Goal: Task Accomplishment & Management: Use online tool/utility

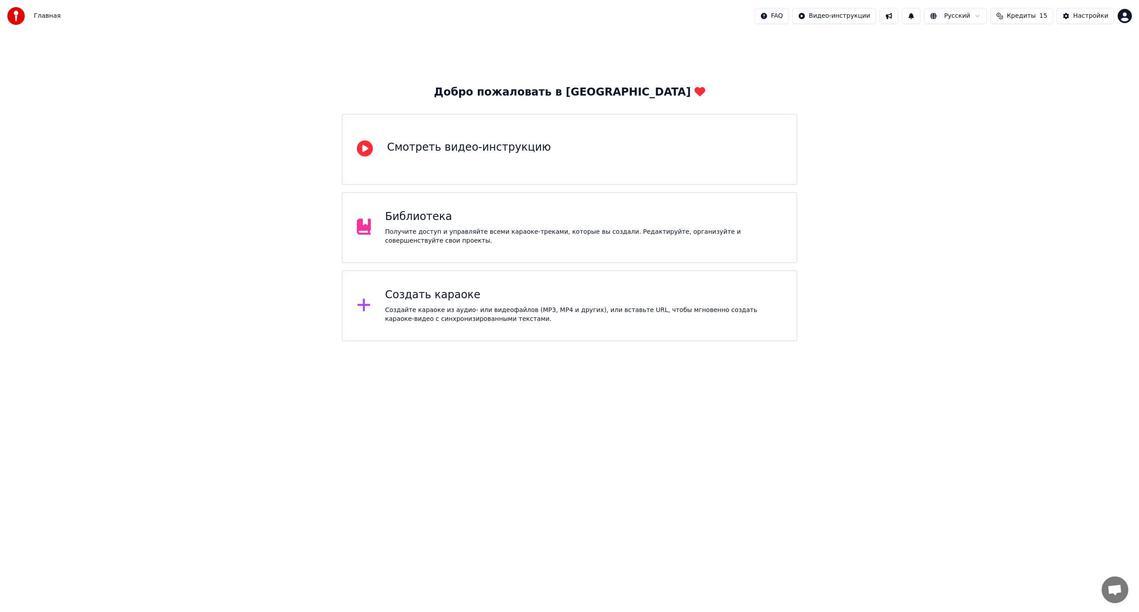
click at [498, 305] on div "Создать караоке Создайте караоке из аудио- или видеофайлов (MP3, MP4 и других),…" at bounding box center [583, 306] width 397 height 36
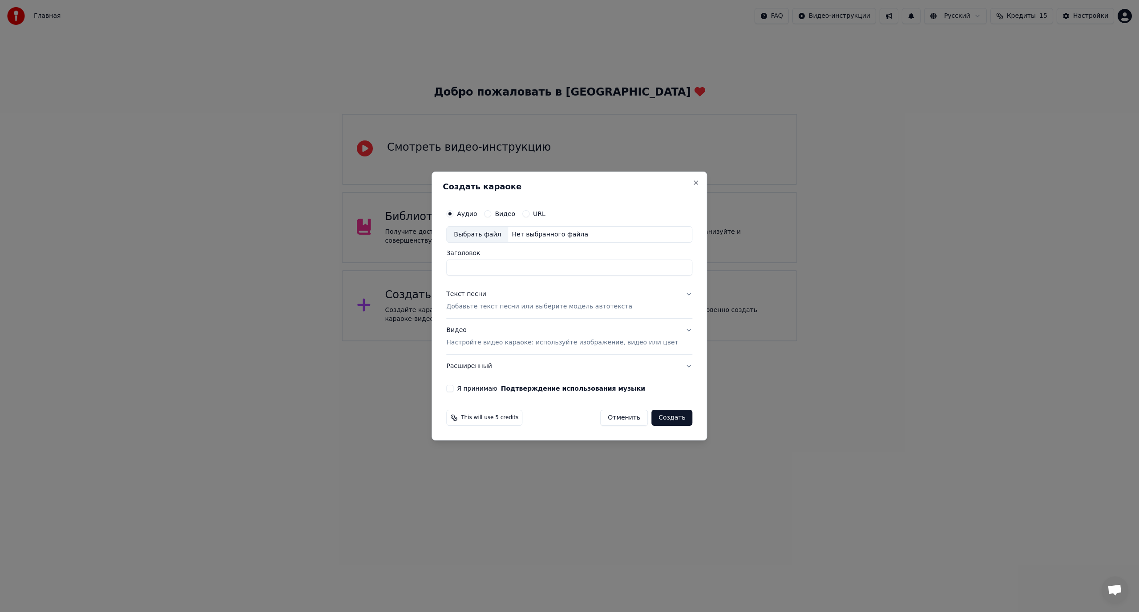
click at [481, 235] on div "Выбрать файл" at bounding box center [477, 235] width 61 height 16
type input "**********"
click at [479, 293] on div "Текст песни" at bounding box center [466, 294] width 40 height 9
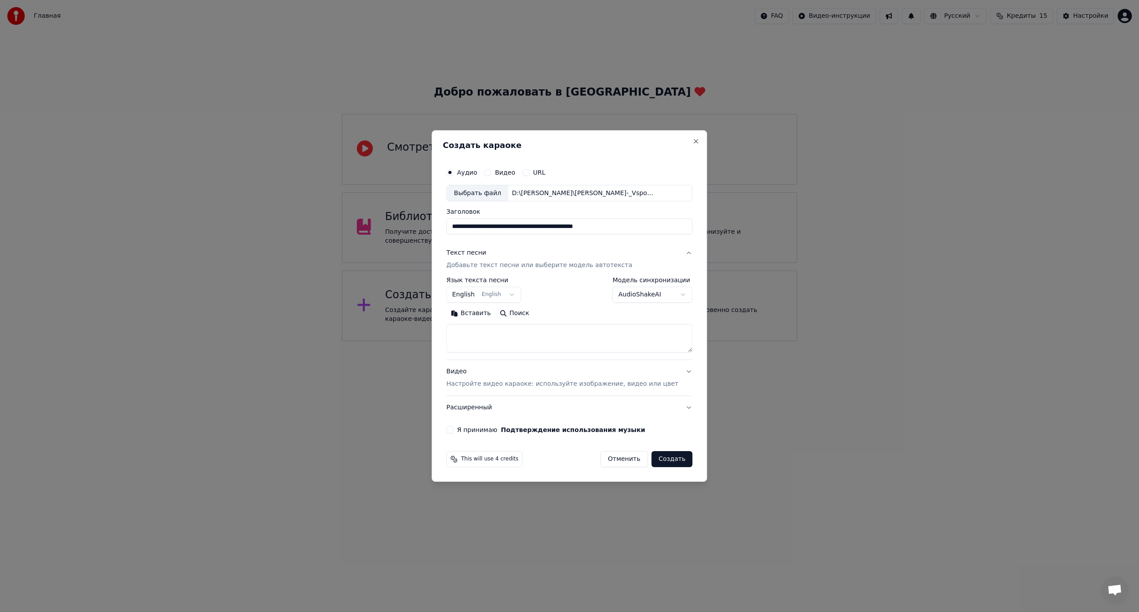
click at [500, 294] on body "**********" at bounding box center [569, 171] width 1139 height 342
select select "**"
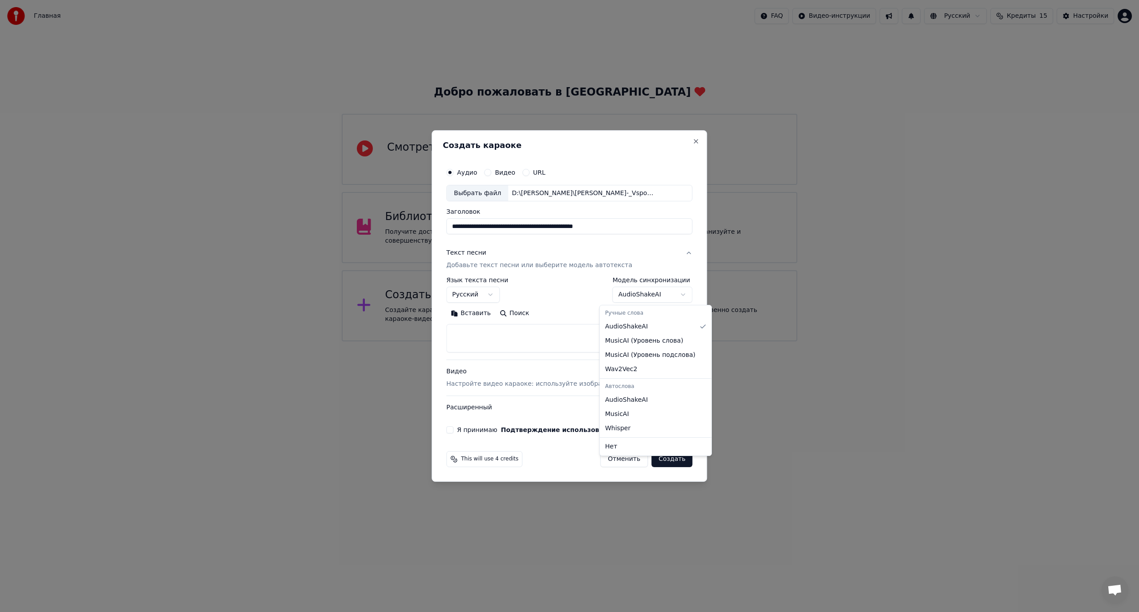
click at [639, 294] on body "**********" at bounding box center [569, 171] width 1139 height 342
select select "**********"
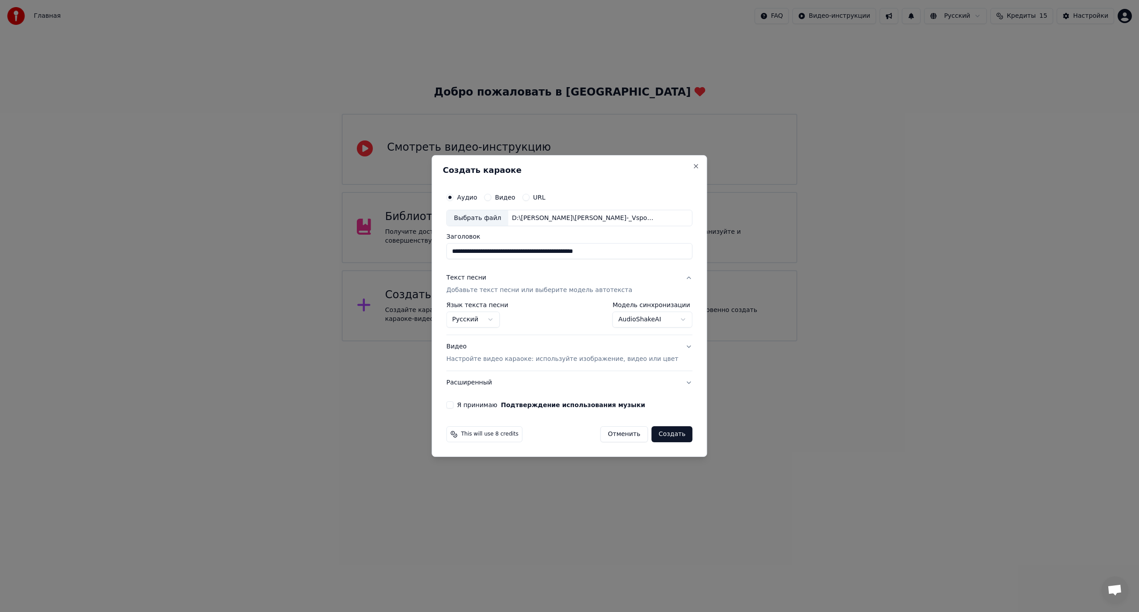
click at [453, 406] on button "Я принимаю Подтверждение использования музыки" at bounding box center [449, 405] width 7 height 7
click at [661, 434] on button "Создать" at bounding box center [671, 435] width 41 height 16
select select "**"
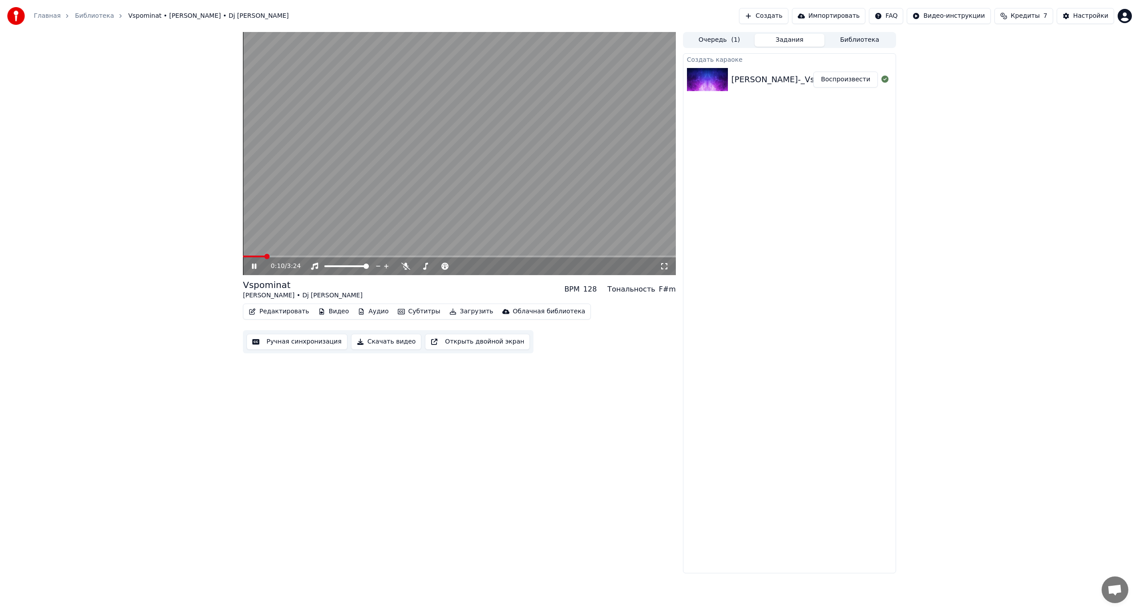
click at [500, 197] on video at bounding box center [459, 153] width 433 height 243
click at [268, 259] on span at bounding box center [270, 256] width 5 height 5
click at [405, 268] on icon at bounding box center [405, 266] width 9 height 7
click at [371, 211] on video at bounding box center [459, 153] width 433 height 243
click at [567, 145] on video at bounding box center [459, 153] width 433 height 243
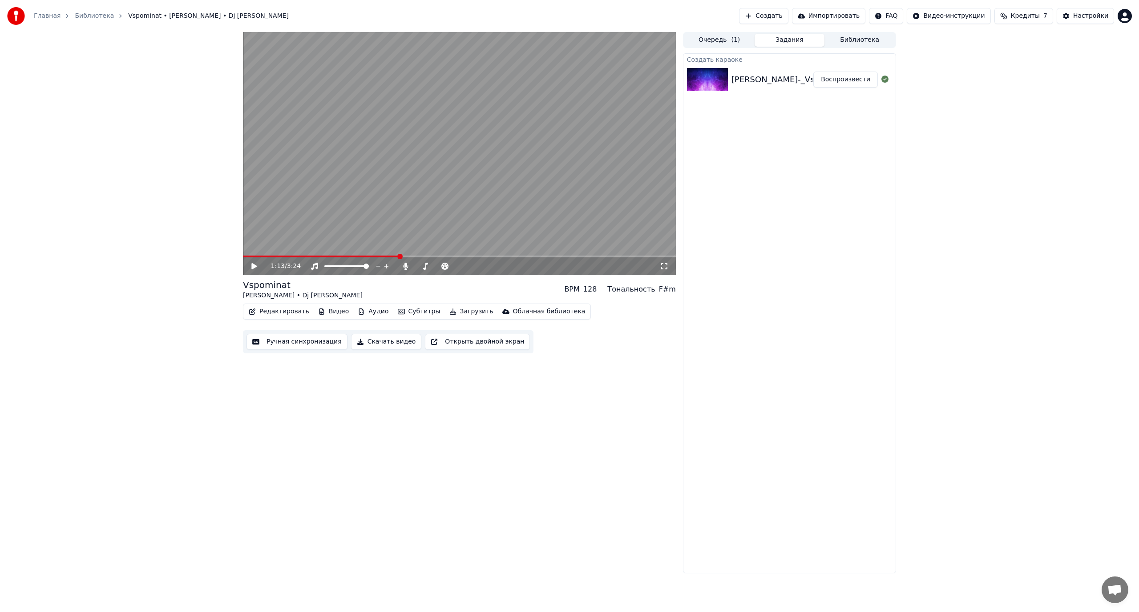
click at [780, 18] on button "Создать" at bounding box center [763, 16] width 49 height 16
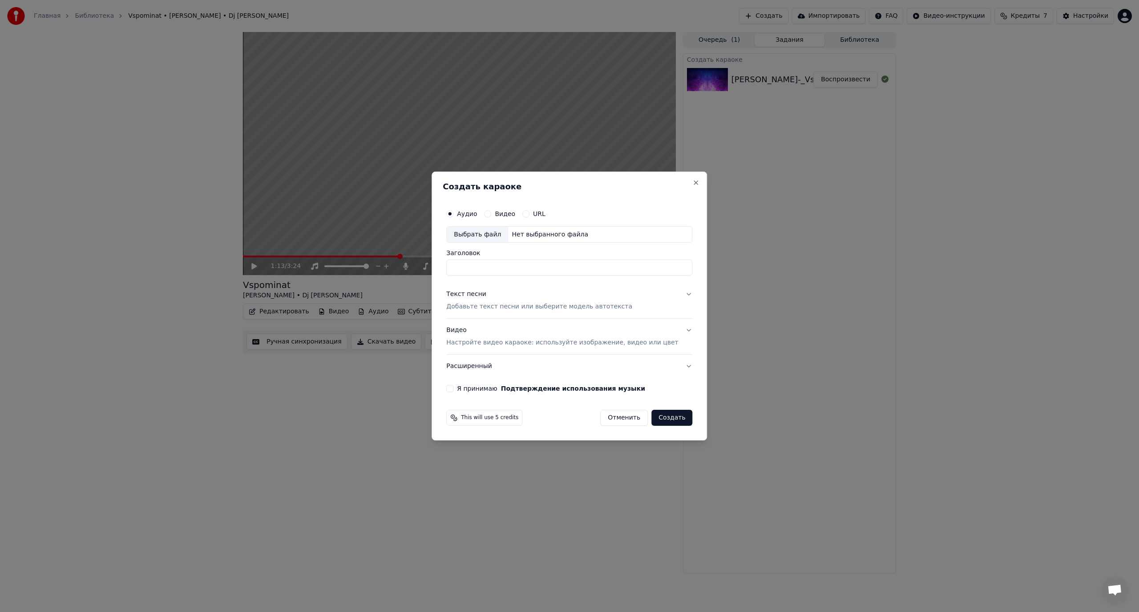
click at [480, 234] on div "Выбрать файл" at bounding box center [477, 235] width 61 height 16
type input "**********"
click at [478, 308] on p "Добавьте текст песни или выберите модель автотекста" at bounding box center [539, 307] width 186 height 9
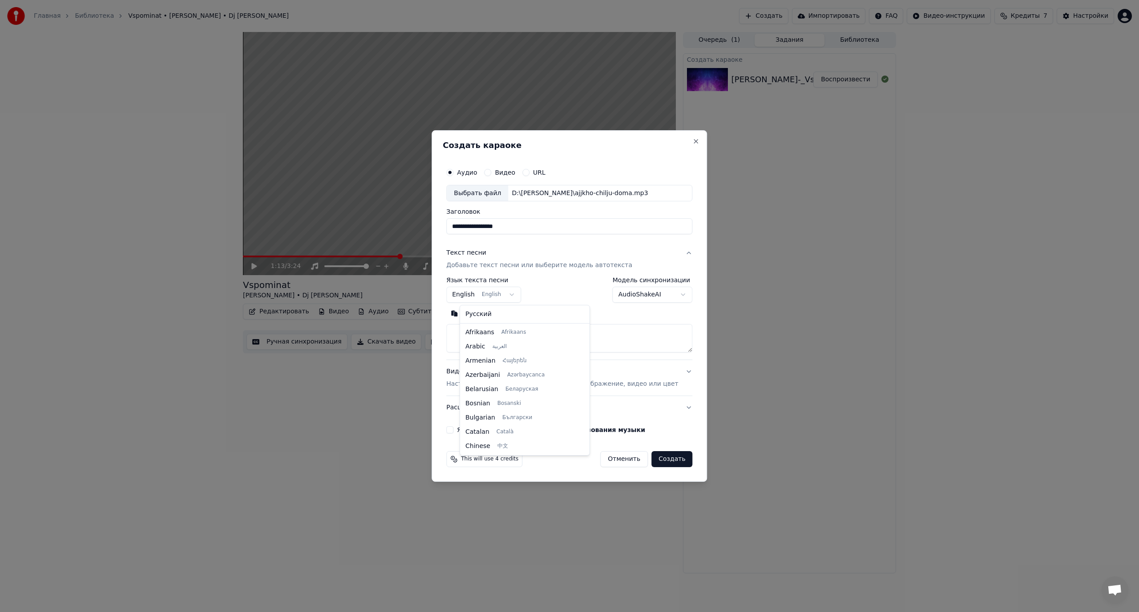
click at [479, 294] on body "**********" at bounding box center [569, 306] width 1139 height 612
select select "**"
click at [622, 295] on body "**********" at bounding box center [569, 306] width 1139 height 612
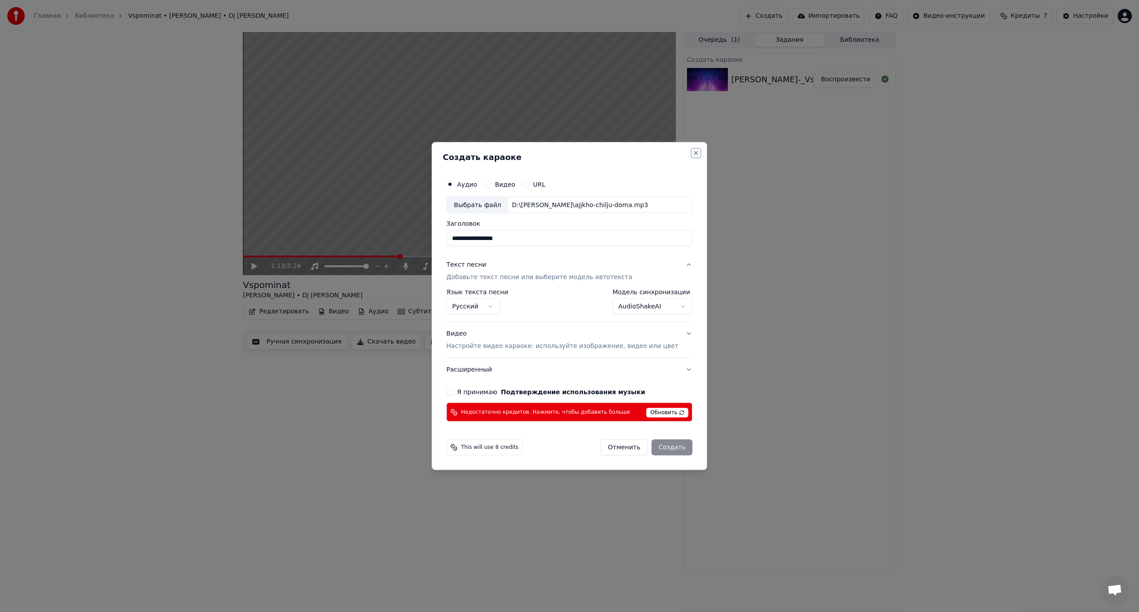
click at [693, 153] on button "Close" at bounding box center [696, 152] width 7 height 7
select select "**********"
select select
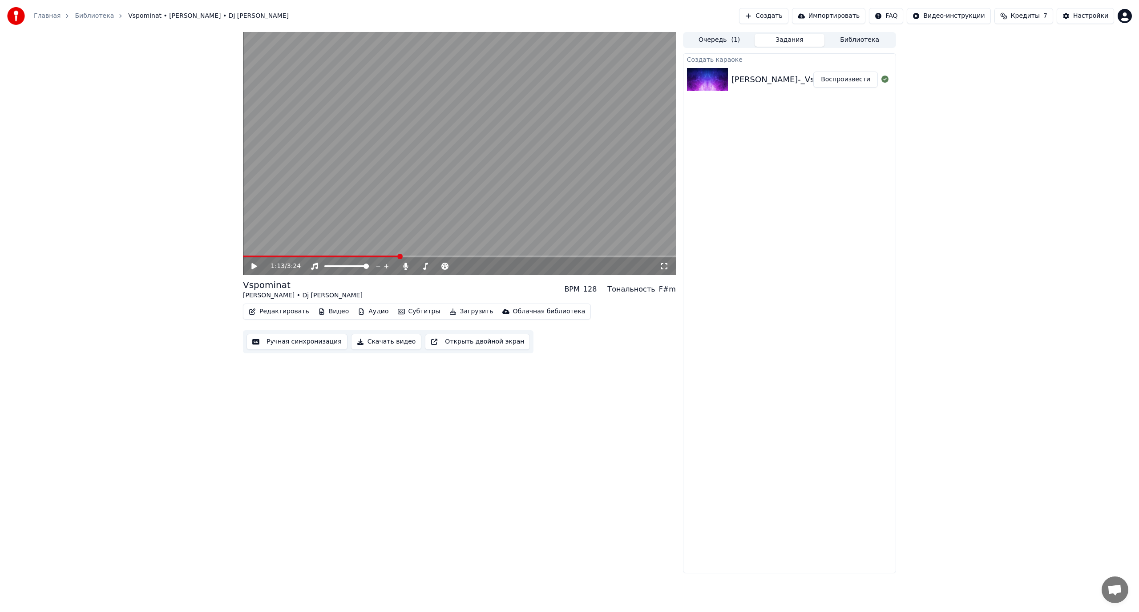
click at [788, 15] on button "Создать" at bounding box center [763, 16] width 49 height 16
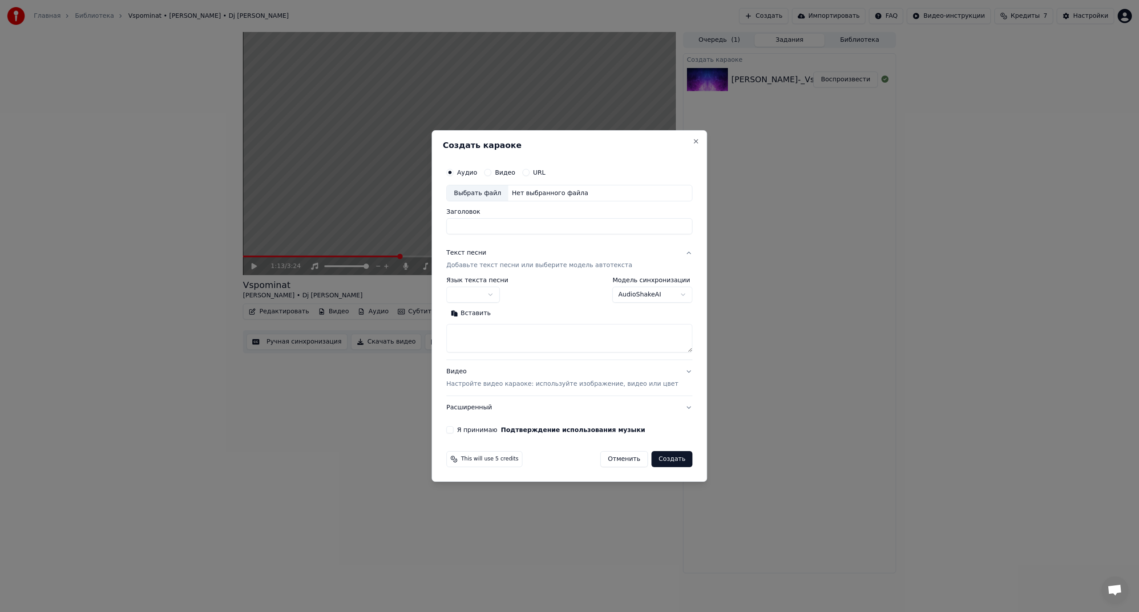
click at [478, 192] on div "Выбрать файл" at bounding box center [477, 193] width 61 height 16
type input "**********"
click at [626, 295] on body "**********" at bounding box center [569, 306] width 1139 height 612
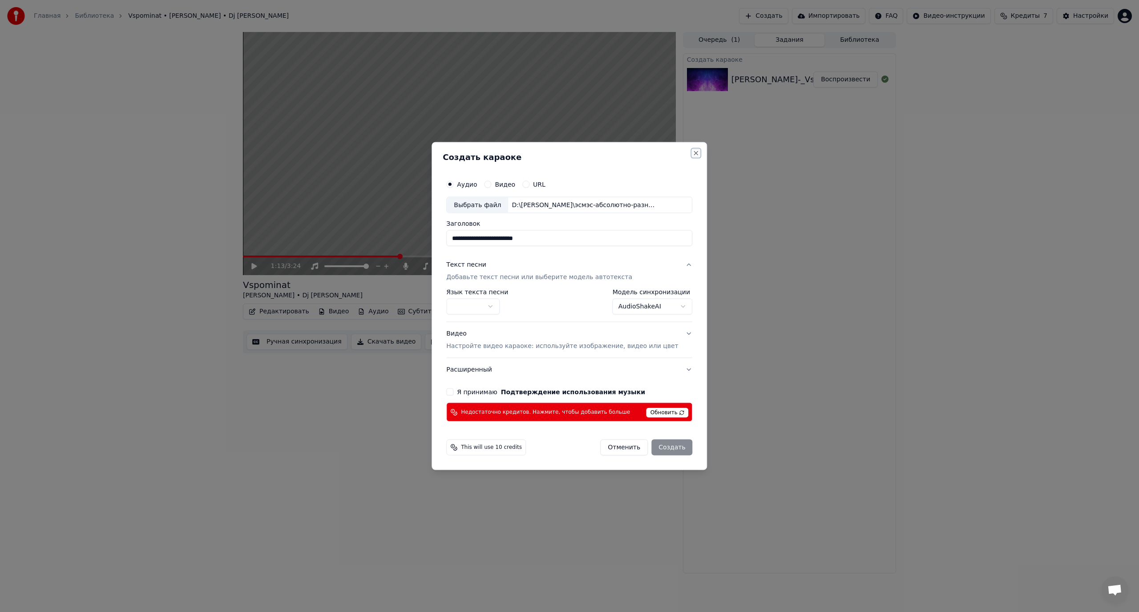
click at [693, 152] on button "Close" at bounding box center [696, 152] width 7 height 7
select select "**********"
select select
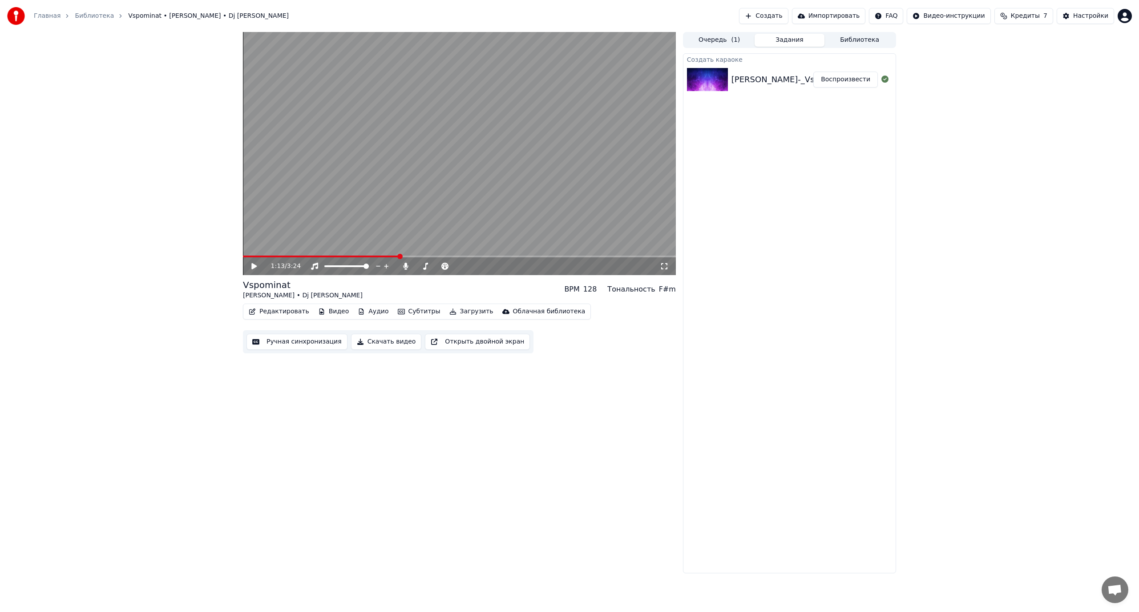
click at [788, 14] on button "Создать" at bounding box center [763, 16] width 49 height 16
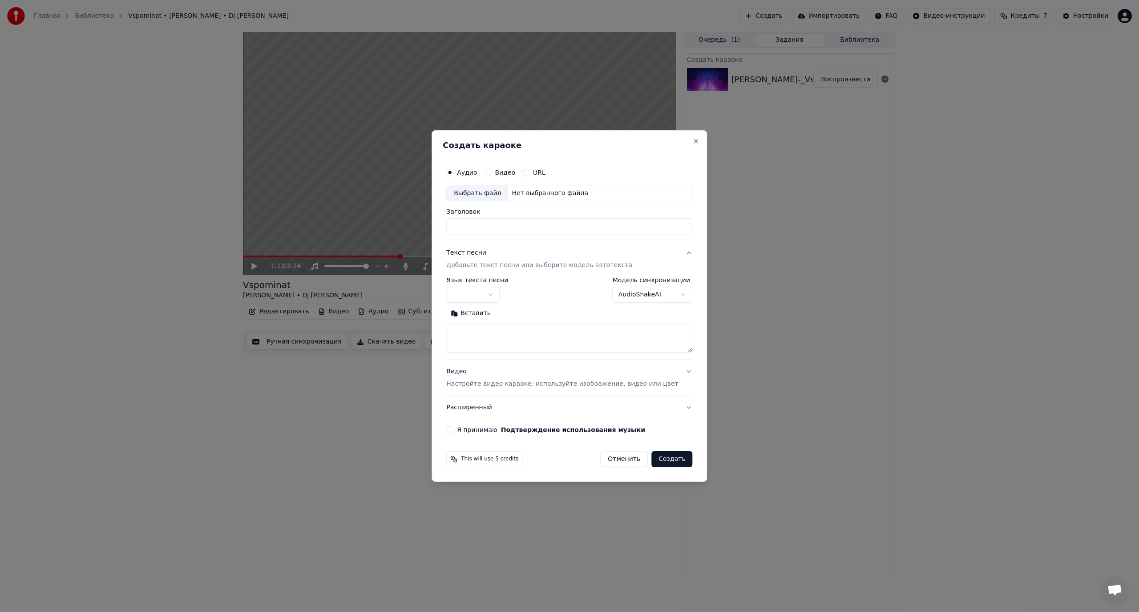
click at [475, 192] on div "Выбрать файл" at bounding box center [477, 193] width 61 height 16
type input "**********"
click at [631, 290] on body "**********" at bounding box center [569, 306] width 1139 height 612
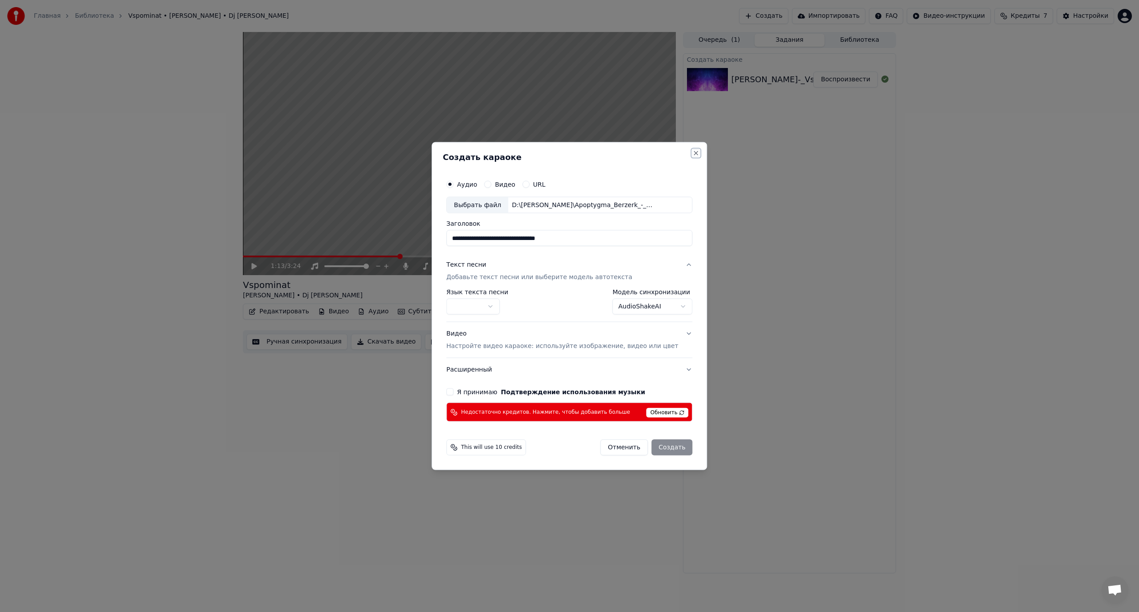
click at [693, 154] on button "Close" at bounding box center [696, 152] width 7 height 7
select select "**********"
select select
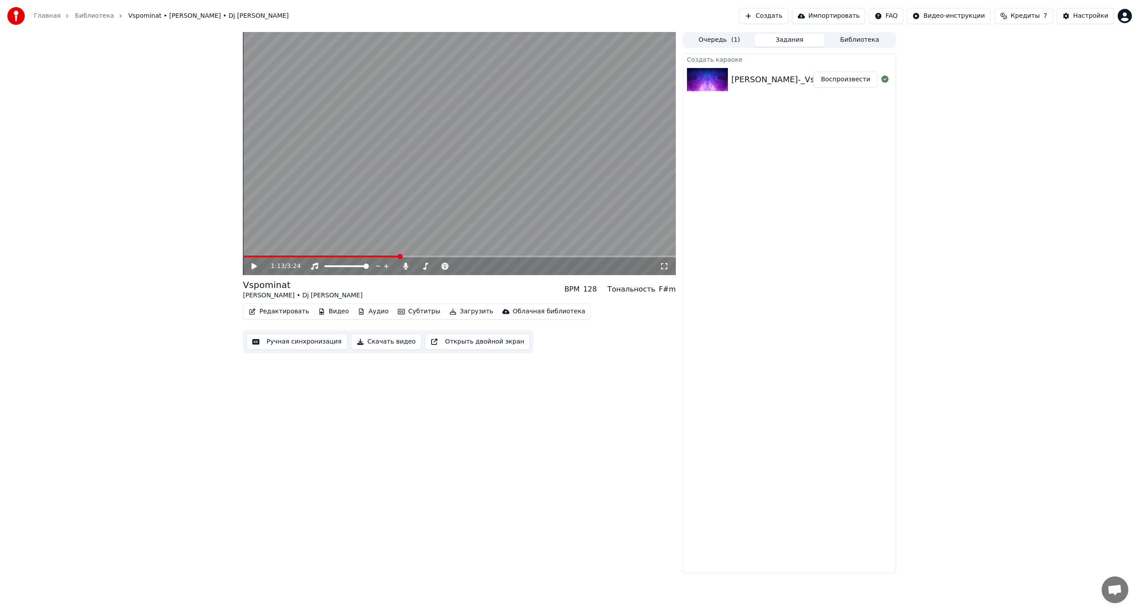
click at [783, 15] on button "Создать" at bounding box center [763, 16] width 49 height 16
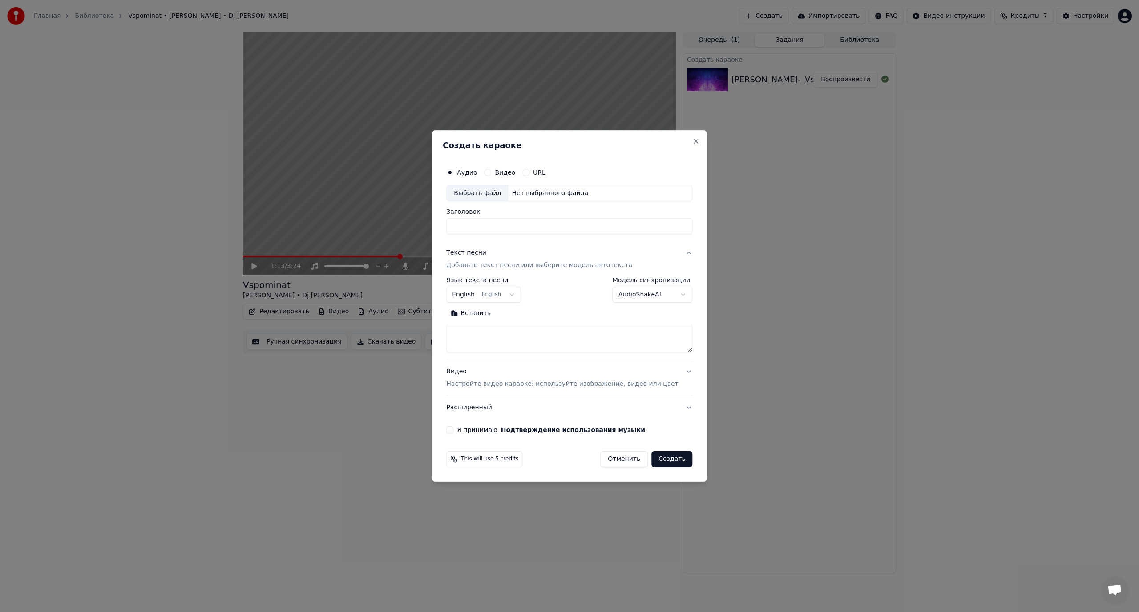
click at [485, 198] on div "Выбрать файл" at bounding box center [477, 193] width 61 height 16
type input "**********"
click at [538, 339] on textarea at bounding box center [569, 339] width 246 height 28
paste textarea "**********"
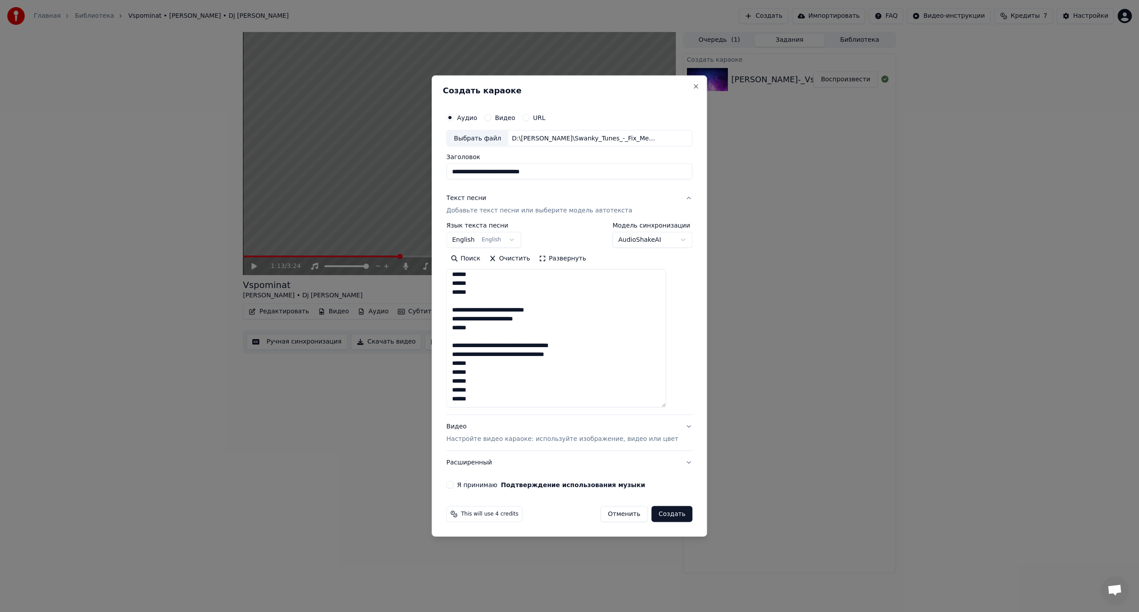
scroll to position [0, 0]
drag, startPoint x: 677, startPoint y: 351, endPoint x: 687, endPoint y: 470, distance: 119.6
click at [690, 471] on div "**********" at bounding box center [568, 306] width 275 height 462
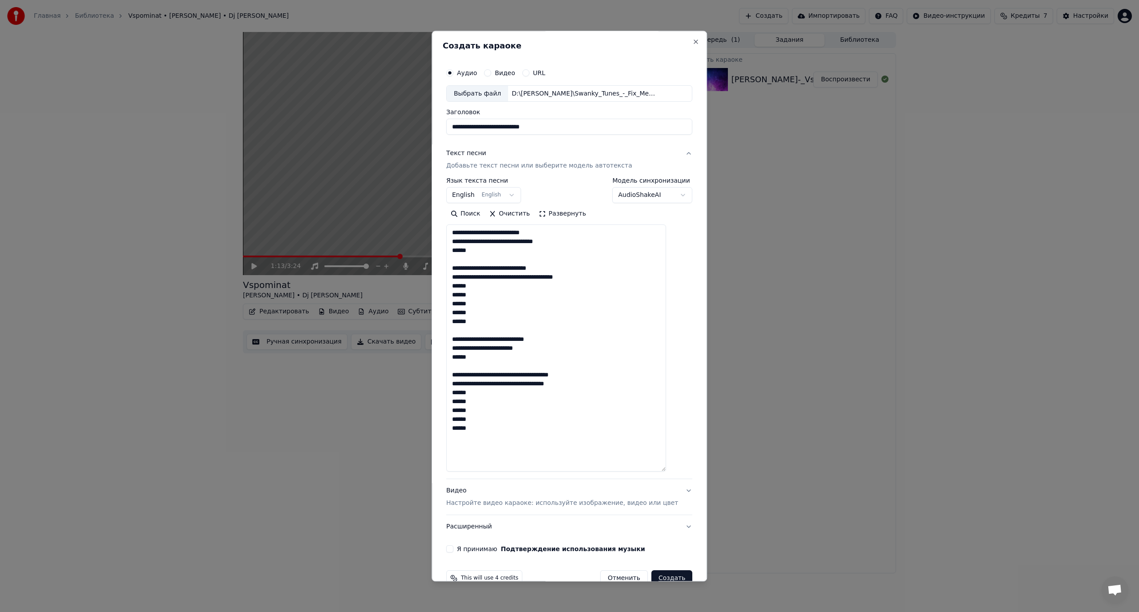
click at [506, 234] on textarea "**********" at bounding box center [556, 348] width 220 height 247
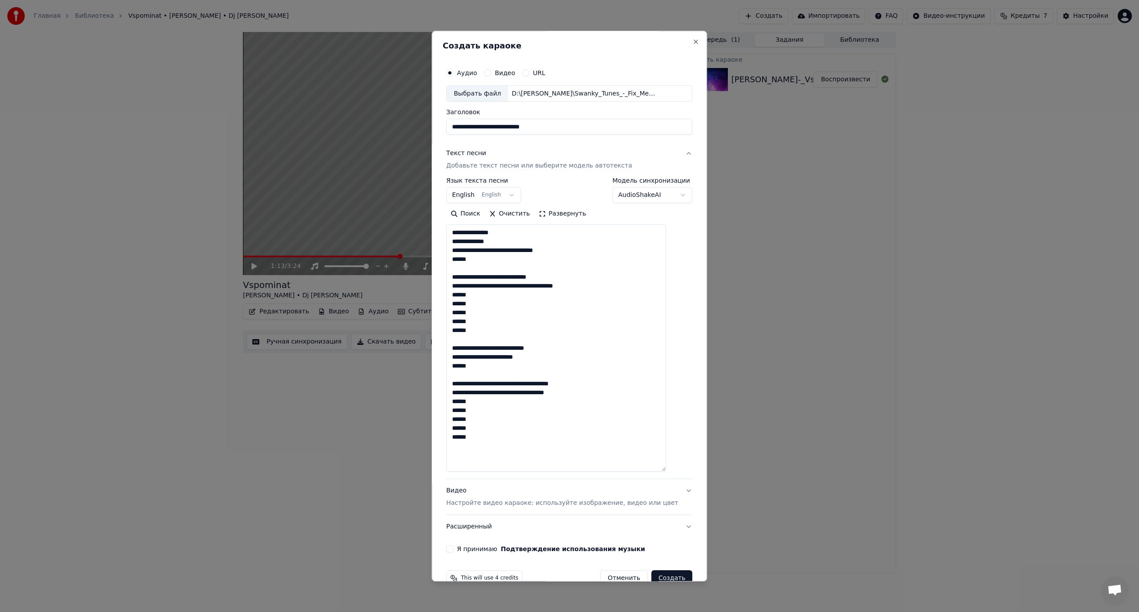
click at [522, 253] on textarea "**********" at bounding box center [556, 348] width 220 height 247
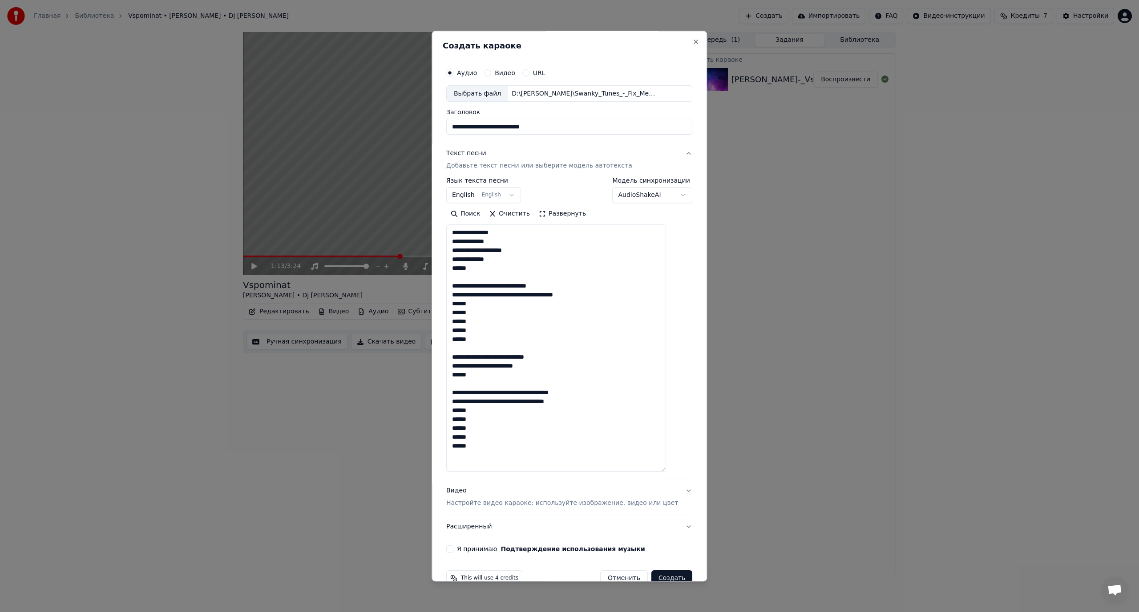
click at [494, 286] on textarea "**********" at bounding box center [556, 348] width 220 height 247
click at [518, 303] on textarea "**********" at bounding box center [556, 348] width 220 height 247
click at [520, 306] on textarea "**********" at bounding box center [556, 348] width 220 height 247
click at [522, 375] on textarea "**********" at bounding box center [556, 348] width 220 height 247
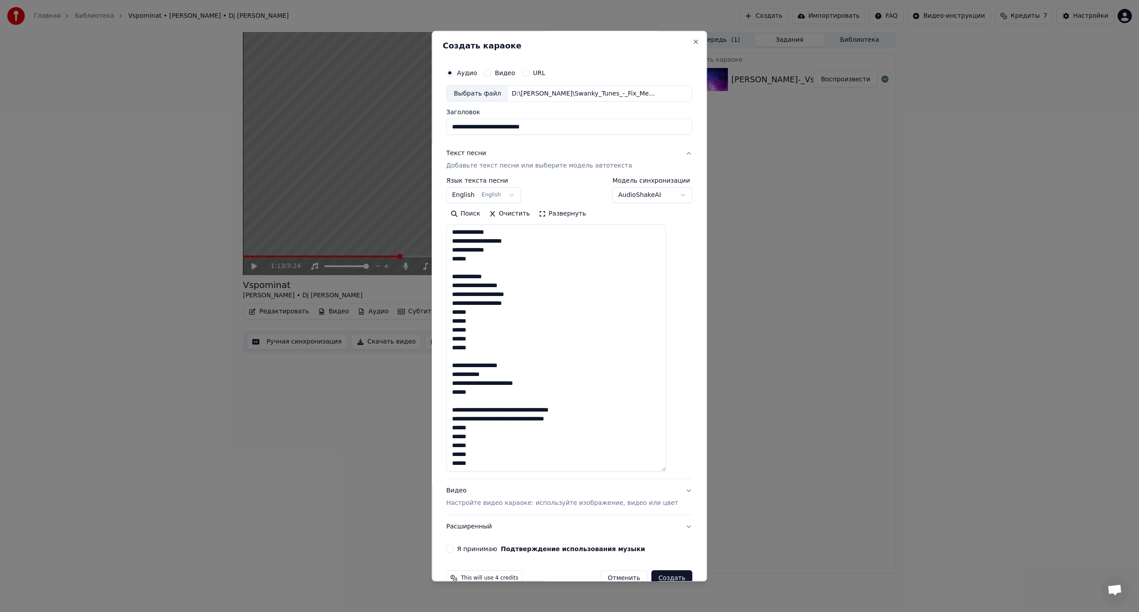
scroll to position [10, 0]
click at [527, 410] on textarea "**********" at bounding box center [556, 348] width 220 height 247
click at [522, 421] on textarea "**********" at bounding box center [556, 348] width 220 height 247
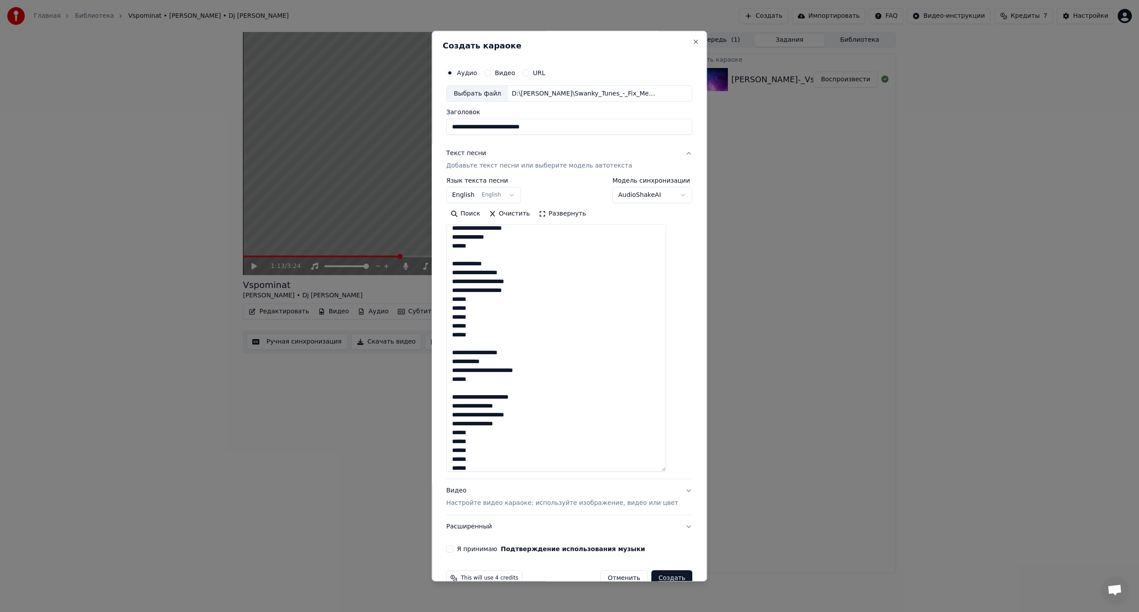
scroll to position [28, 0]
type textarea "**********"
click at [455, 547] on div "**********" at bounding box center [569, 308] width 253 height 496
click at [453, 549] on button "Я принимаю Подтверждение использования музыки" at bounding box center [449, 549] width 7 height 7
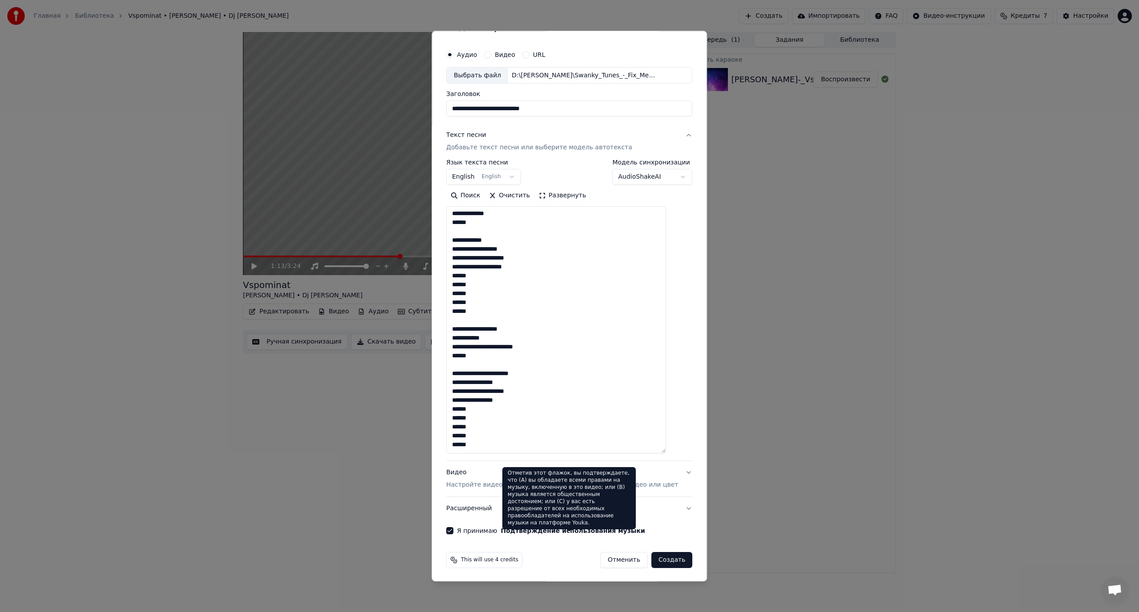
scroll to position [20, 0]
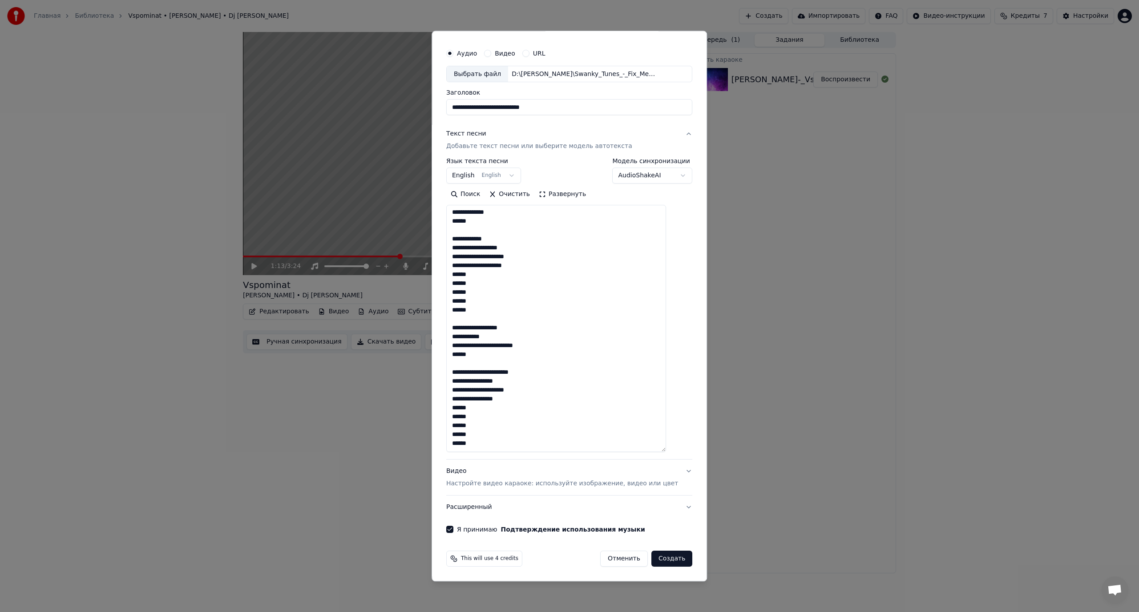
click at [664, 559] on button "Создать" at bounding box center [671, 560] width 41 height 16
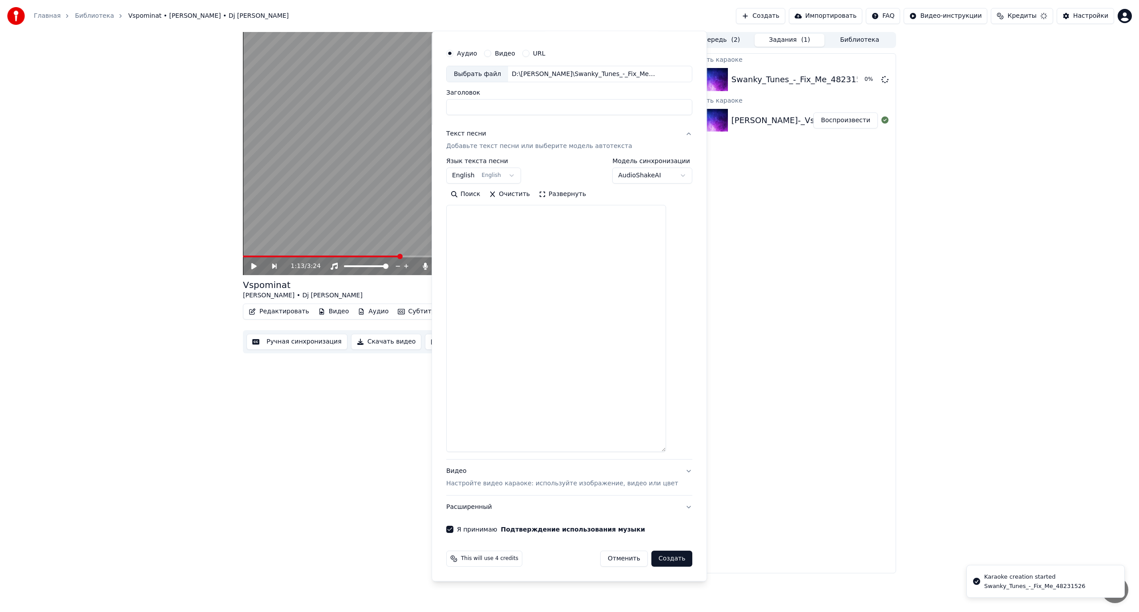
scroll to position [0, 0]
select select
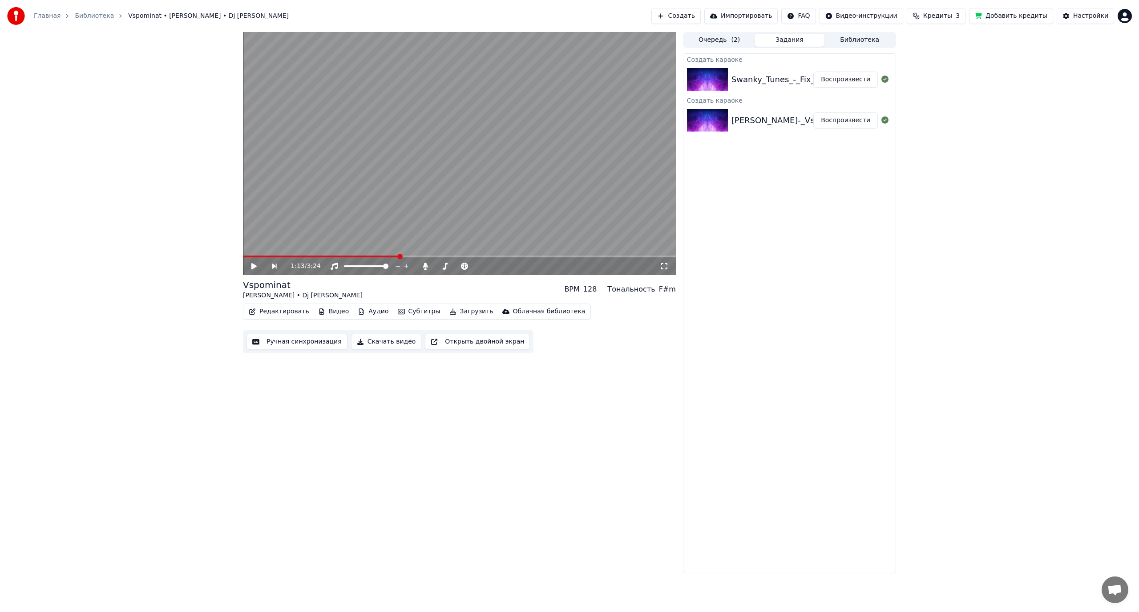
click at [773, 74] on div "Swanky_Tunes_-_Fix_Me_48231526" at bounding box center [801, 79] width 140 height 12
click at [839, 82] on button "Воспроизвести" at bounding box center [845, 80] width 64 height 16
click at [276, 257] on span at bounding box center [459, 257] width 433 height 2
click at [268, 257] on span at bounding box center [261, 257] width 37 height 2
click at [260, 258] on span at bounding box center [255, 257] width 25 height 2
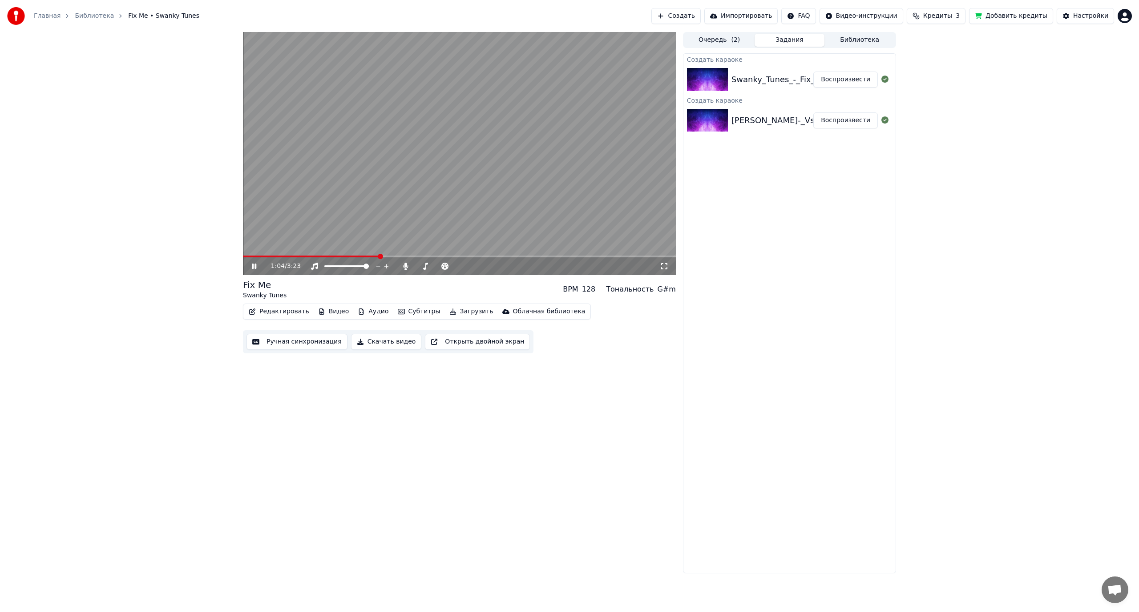
click at [469, 214] on video at bounding box center [459, 153] width 433 height 243
click at [859, 43] on button "Библиотека" at bounding box center [859, 40] width 70 height 13
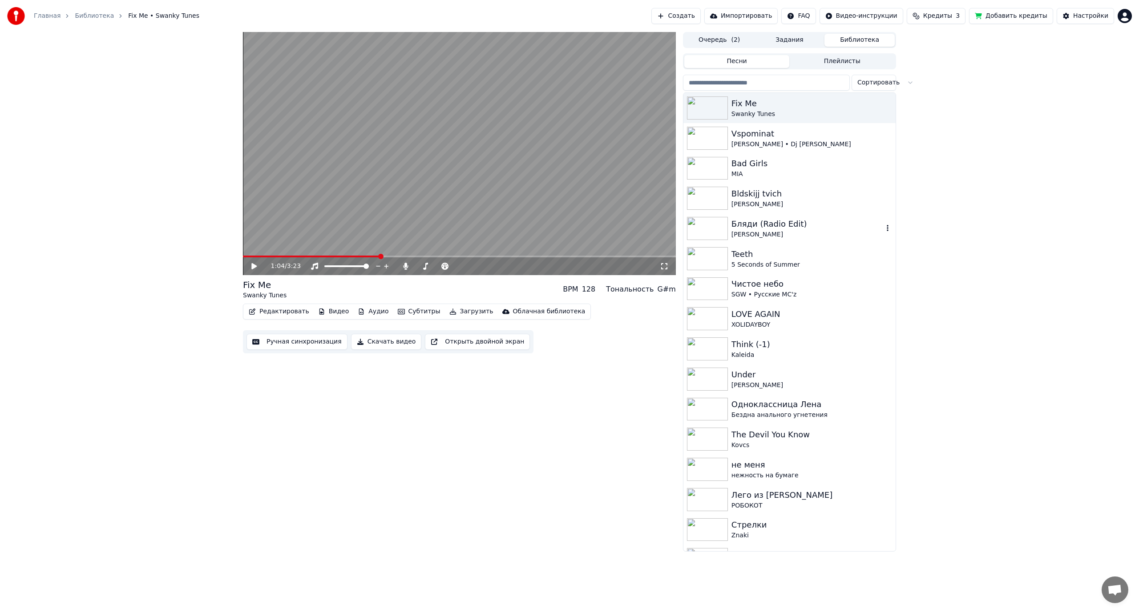
click at [773, 231] on div "[PERSON_NAME]" at bounding box center [807, 234] width 152 height 9
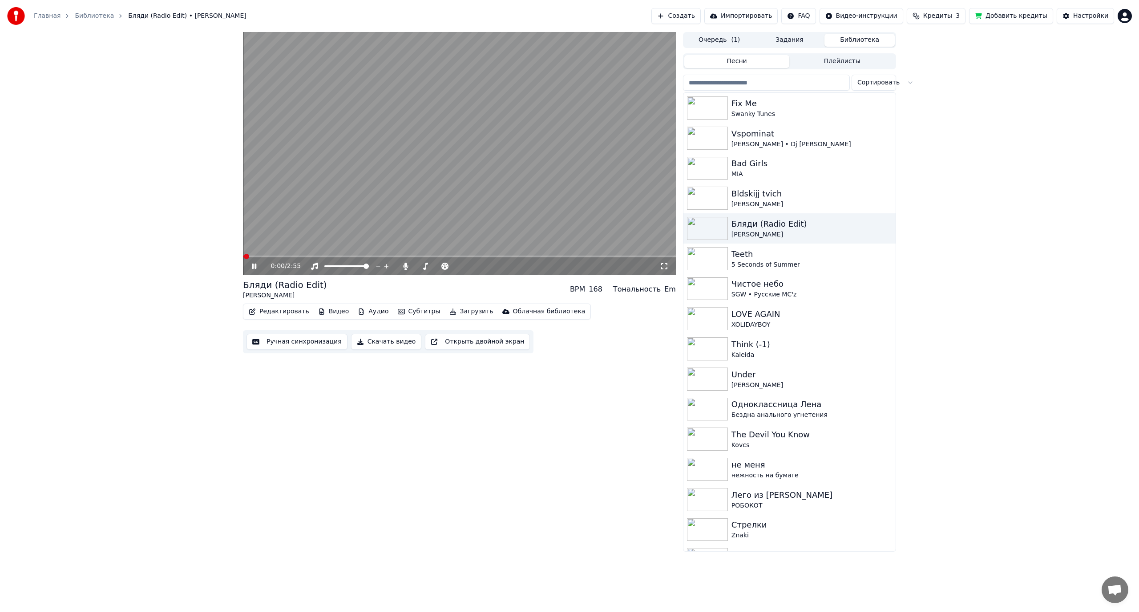
click at [275, 310] on button "Редактировать" at bounding box center [279, 312] width 68 height 12
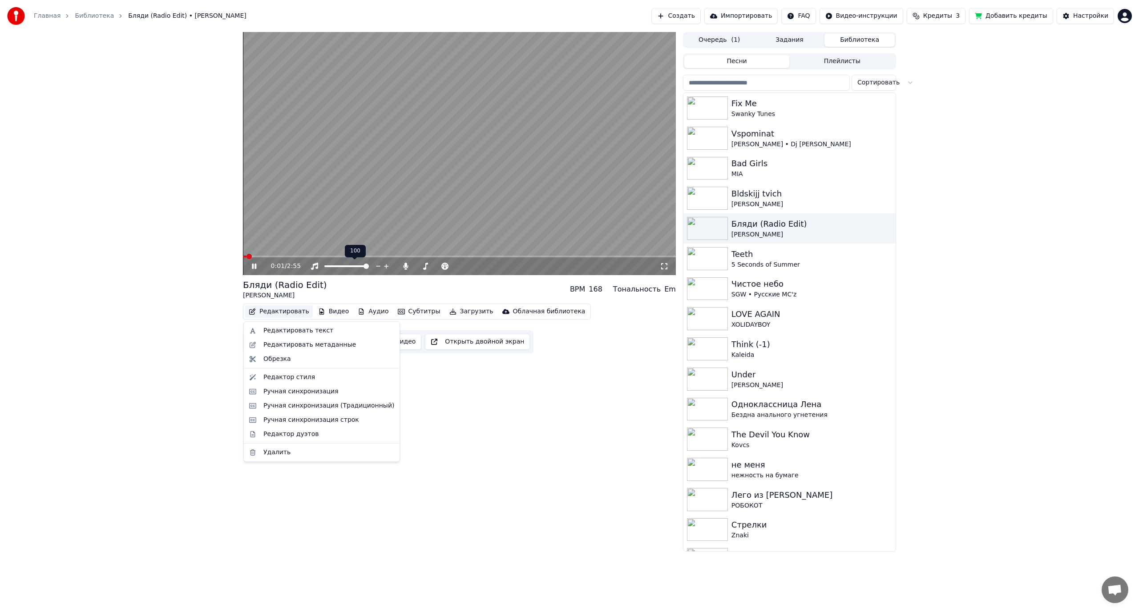
click at [385, 184] on video at bounding box center [459, 153] width 433 height 243
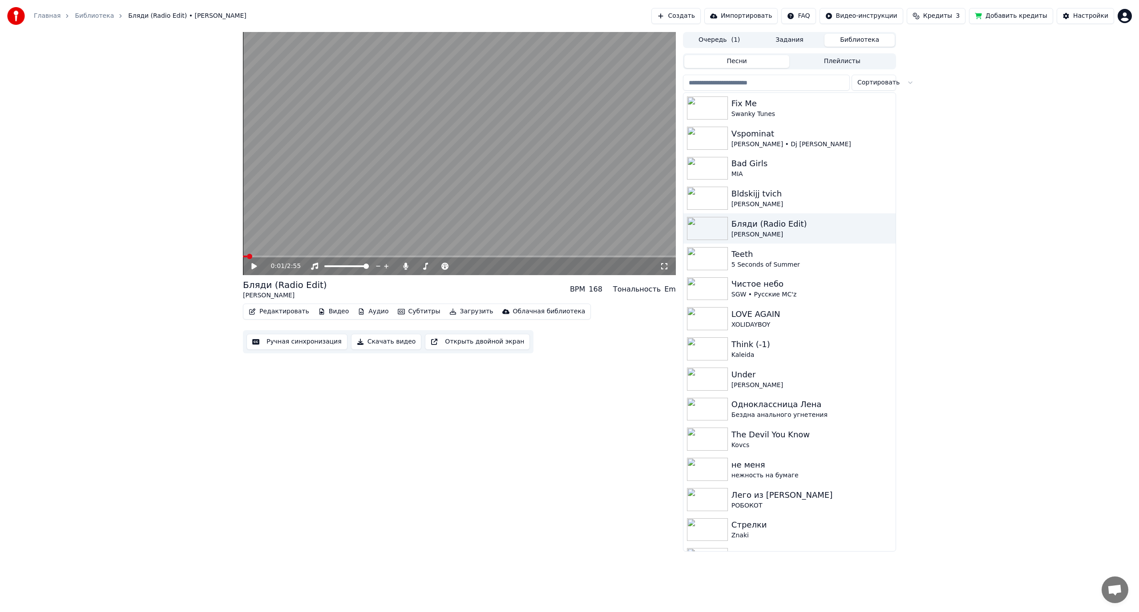
click at [277, 314] on button "Редактировать" at bounding box center [279, 312] width 68 height 12
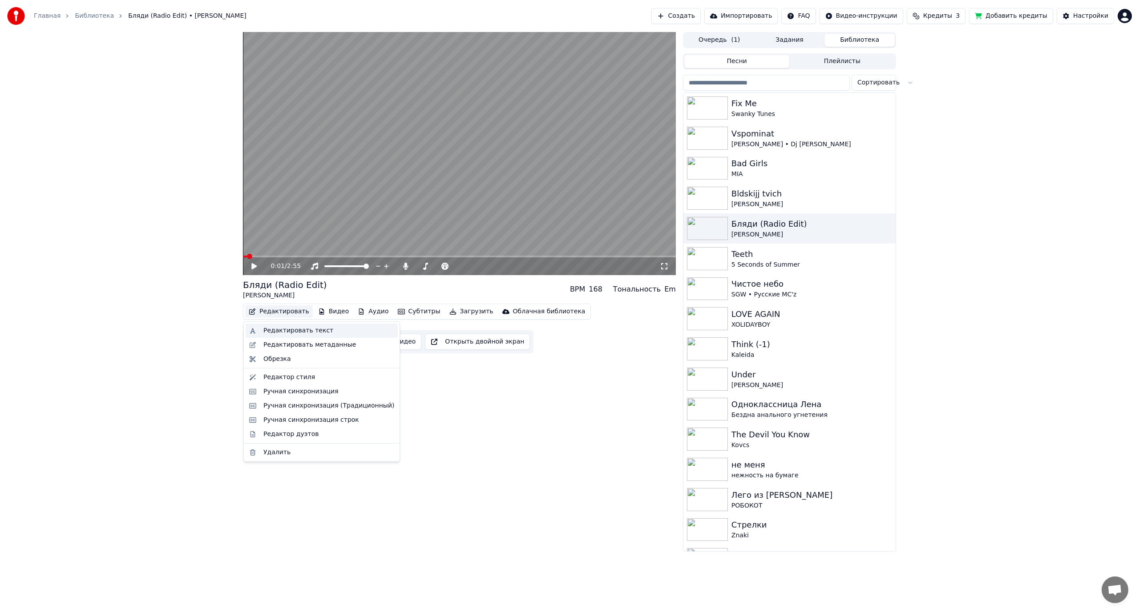
click at [297, 332] on div "Редактировать текст" at bounding box center [298, 330] width 70 height 9
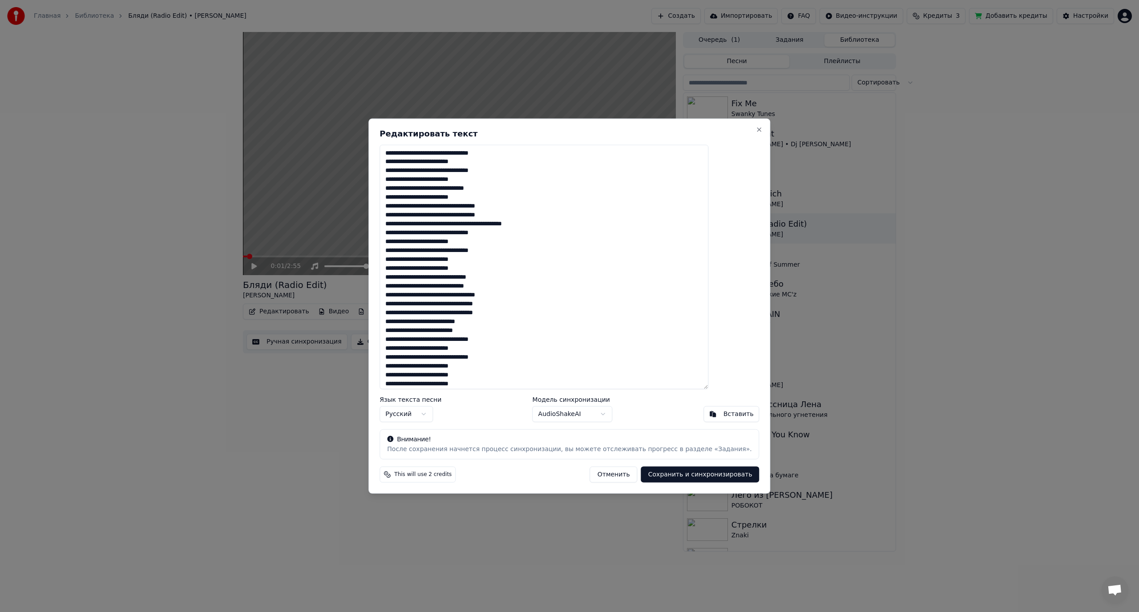
drag, startPoint x: 419, startPoint y: 153, endPoint x: 392, endPoint y: 155, distance: 26.7
click at [392, 155] on body "Главная Библиотека Бляди (Radio Edit) • Настасья Самбурская Создать Импортирова…" at bounding box center [569, 306] width 1139 height 612
click at [486, 155] on textarea at bounding box center [543, 267] width 329 height 245
drag, startPoint x: 429, startPoint y: 162, endPoint x: 439, endPoint y: 162, distance: 10.2
click at [439, 162] on textarea at bounding box center [543, 267] width 329 height 245
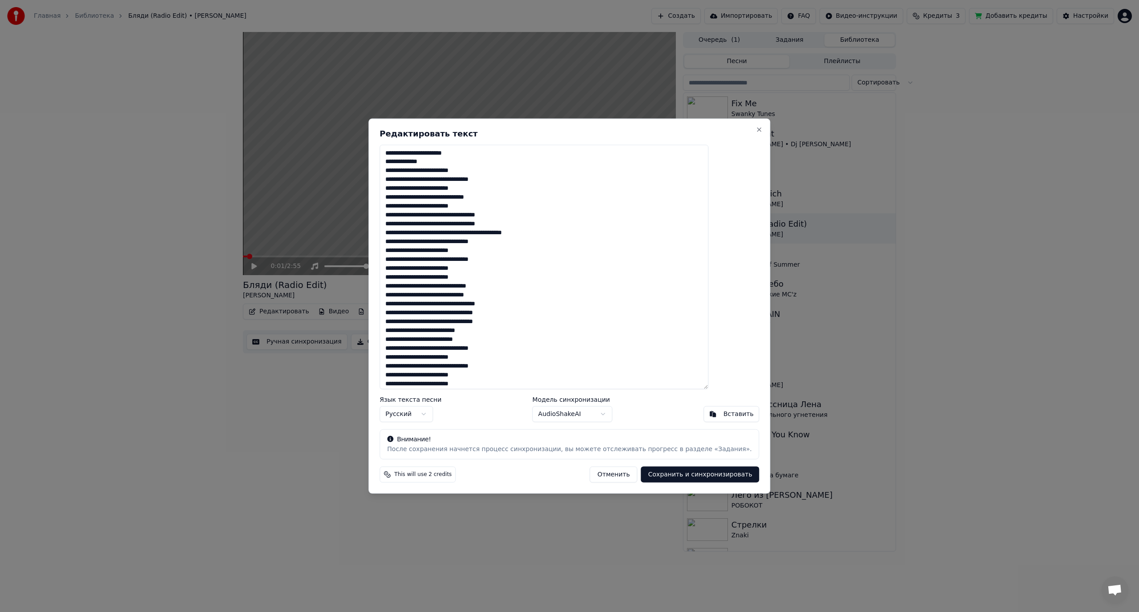
drag, startPoint x: 474, startPoint y: 171, endPoint x: 496, endPoint y: 169, distance: 21.8
click at [496, 169] on textarea at bounding box center [543, 267] width 329 height 245
drag, startPoint x: 503, startPoint y: 170, endPoint x: 475, endPoint y: 169, distance: 27.1
click at [475, 169] on textarea at bounding box center [543, 267] width 329 height 245
click at [431, 177] on textarea at bounding box center [543, 267] width 329 height 245
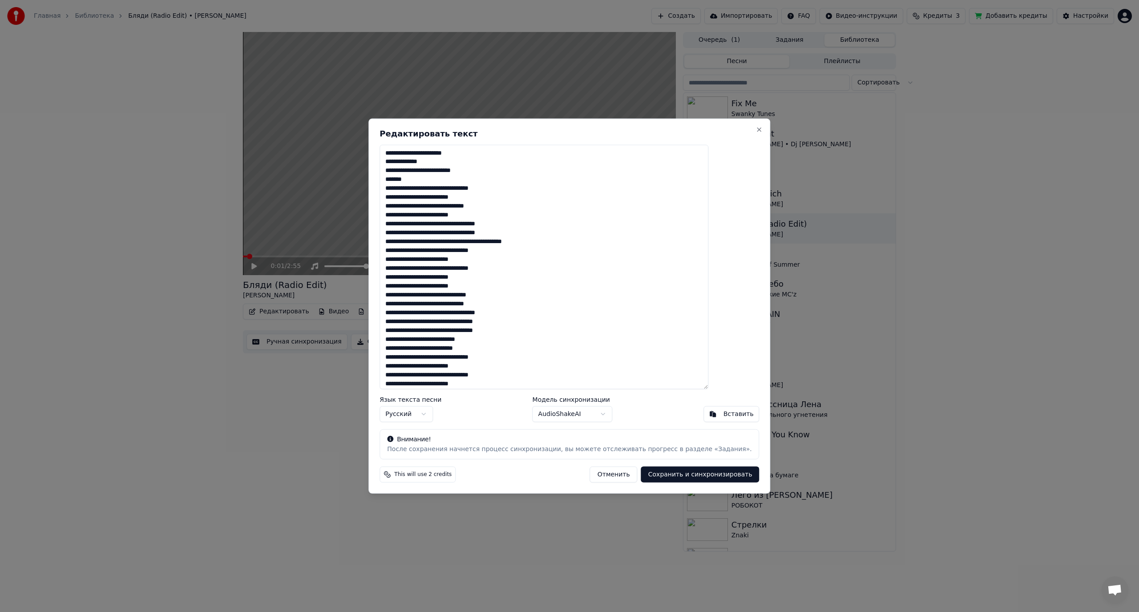
drag, startPoint x: 441, startPoint y: 154, endPoint x: 398, endPoint y: 153, distance: 42.7
click at [398, 153] on div "Редактировать текст Язык текста песни Русский Модель синхронизации AudioShakeAI…" at bounding box center [569, 306] width 402 height 376
drag, startPoint x: 414, startPoint y: 189, endPoint x: 434, endPoint y: 187, distance: 20.1
click at [434, 187] on textarea at bounding box center [543, 267] width 329 height 245
click at [510, 301] on textarea at bounding box center [543, 267] width 329 height 245
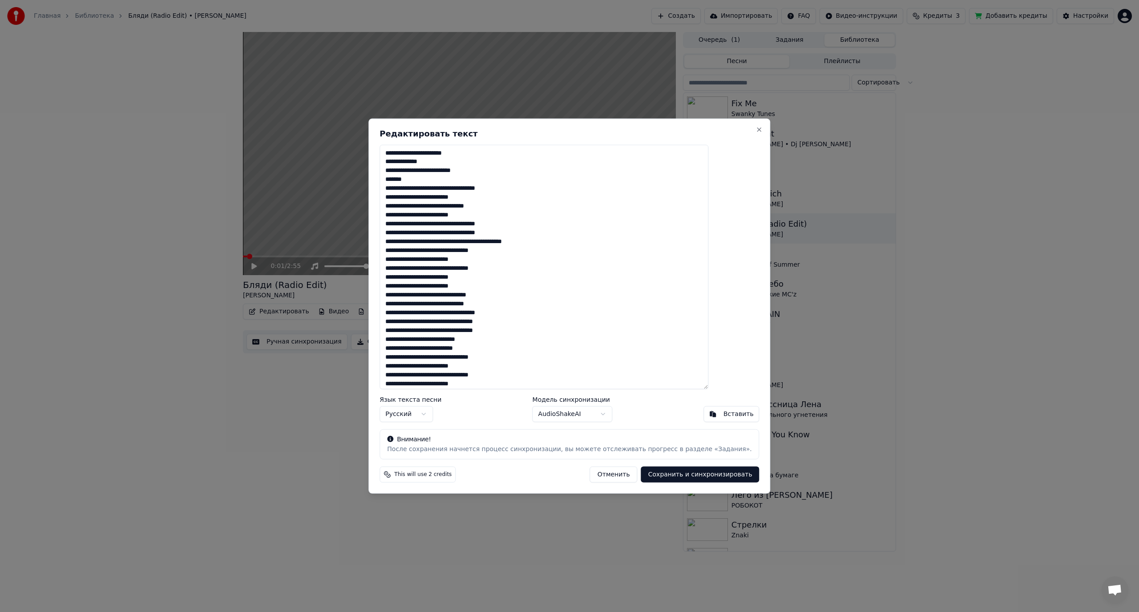
click at [487, 189] on textarea at bounding box center [543, 267] width 329 height 245
drag, startPoint x: 424, startPoint y: 162, endPoint x: 463, endPoint y: 159, distance: 38.8
click at [463, 159] on textarea at bounding box center [543, 267] width 329 height 245
drag, startPoint x: 423, startPoint y: 196, endPoint x: 457, endPoint y: 196, distance: 33.4
click at [457, 196] on textarea at bounding box center [543, 267] width 329 height 245
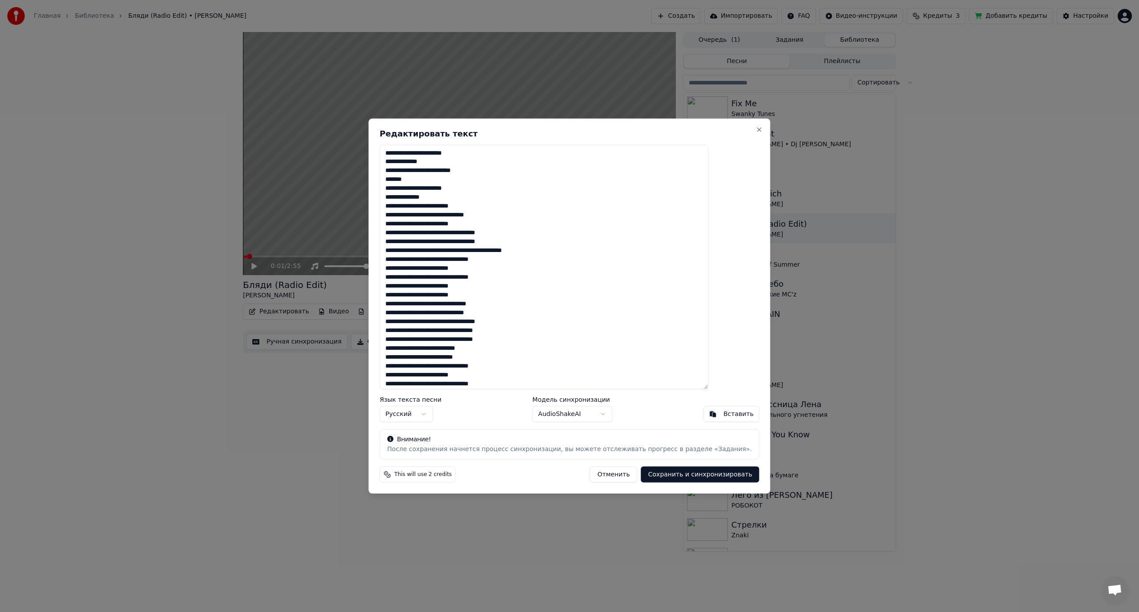
paste textarea
drag, startPoint x: 474, startPoint y: 169, endPoint x: 512, endPoint y: 171, distance: 37.9
click at [512, 171] on textarea at bounding box center [543, 267] width 329 height 245
drag, startPoint x: 474, startPoint y: 205, endPoint x: 512, endPoint y: 207, distance: 38.3
click at [512, 207] on textarea at bounding box center [543, 267] width 329 height 245
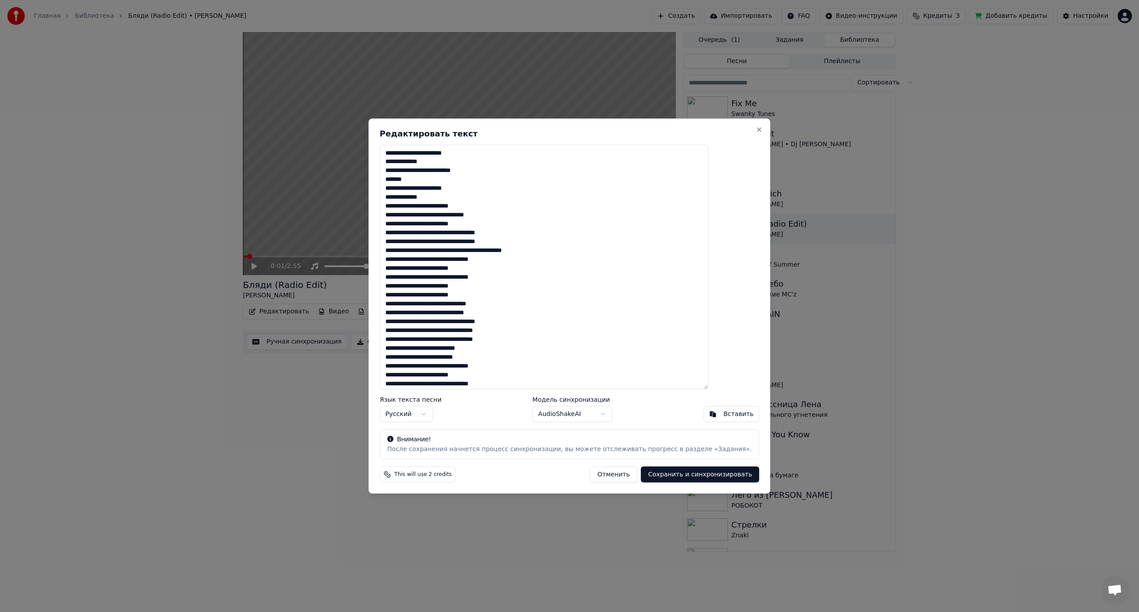
paste textarea "*"
paste textarea "*******"
click at [468, 222] on textarea at bounding box center [543, 267] width 329 height 245
click at [454, 244] on textarea at bounding box center [543, 267] width 329 height 245
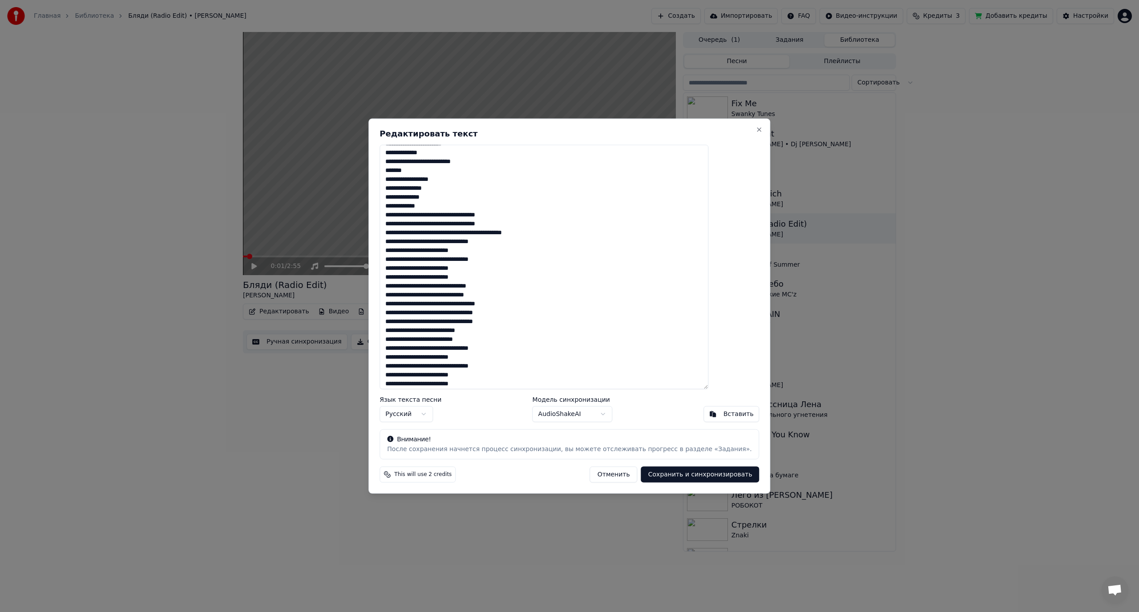
click at [473, 215] on textarea at bounding box center [543, 267] width 329 height 245
click at [466, 234] on textarea at bounding box center [543, 267] width 329 height 245
click at [483, 250] on textarea at bounding box center [543, 267] width 329 height 245
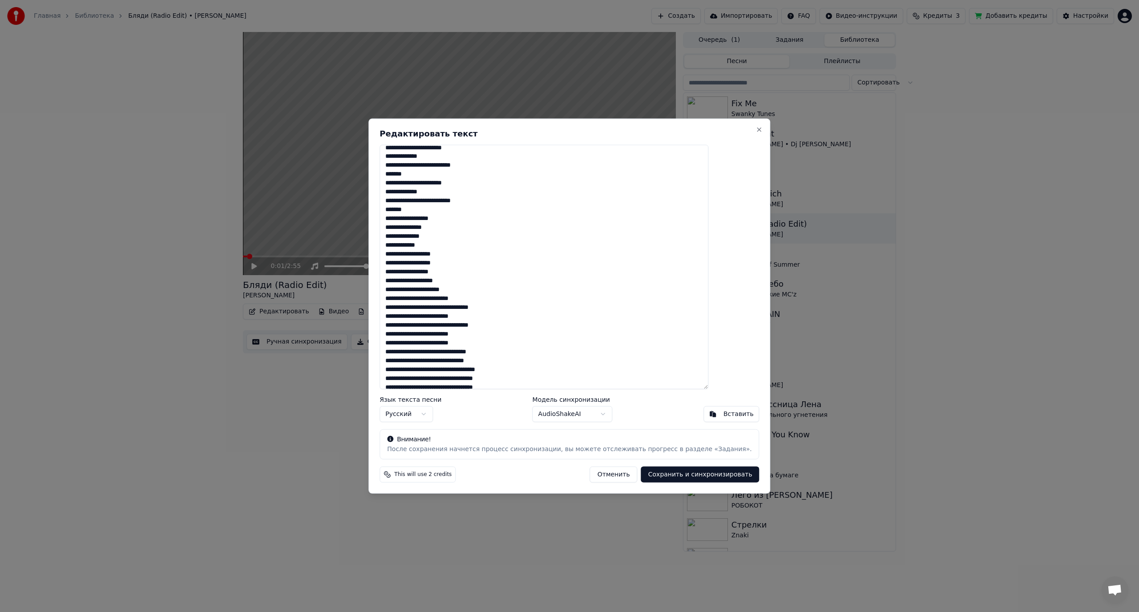
scroll to position [0, 0]
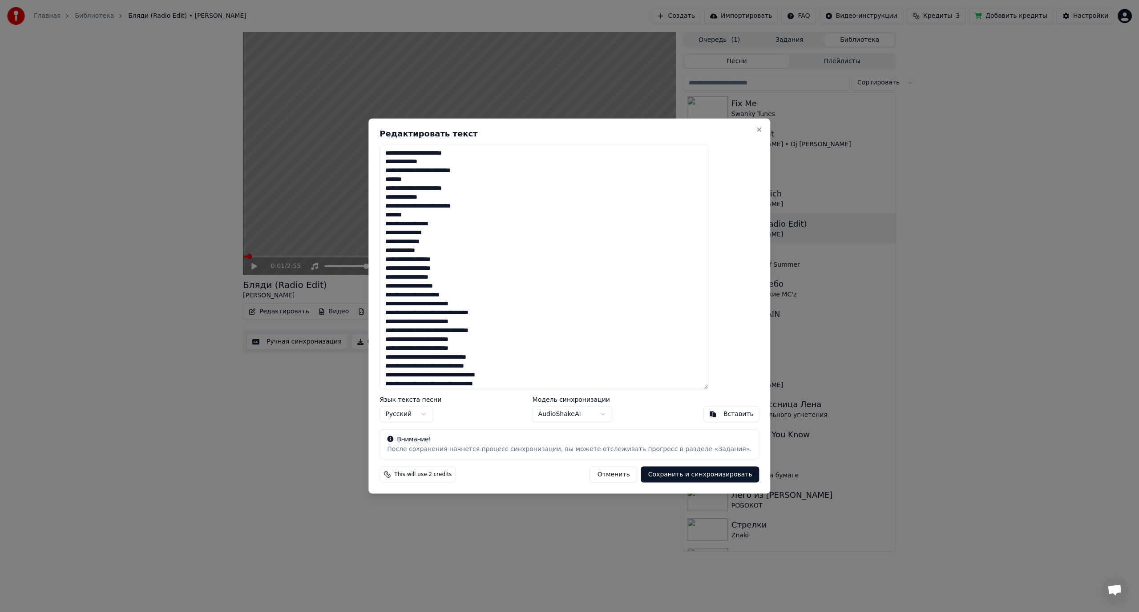
drag, startPoint x: 411, startPoint y: 151, endPoint x: 448, endPoint y: 216, distance: 74.3
click at [448, 216] on textarea at bounding box center [543, 267] width 329 height 245
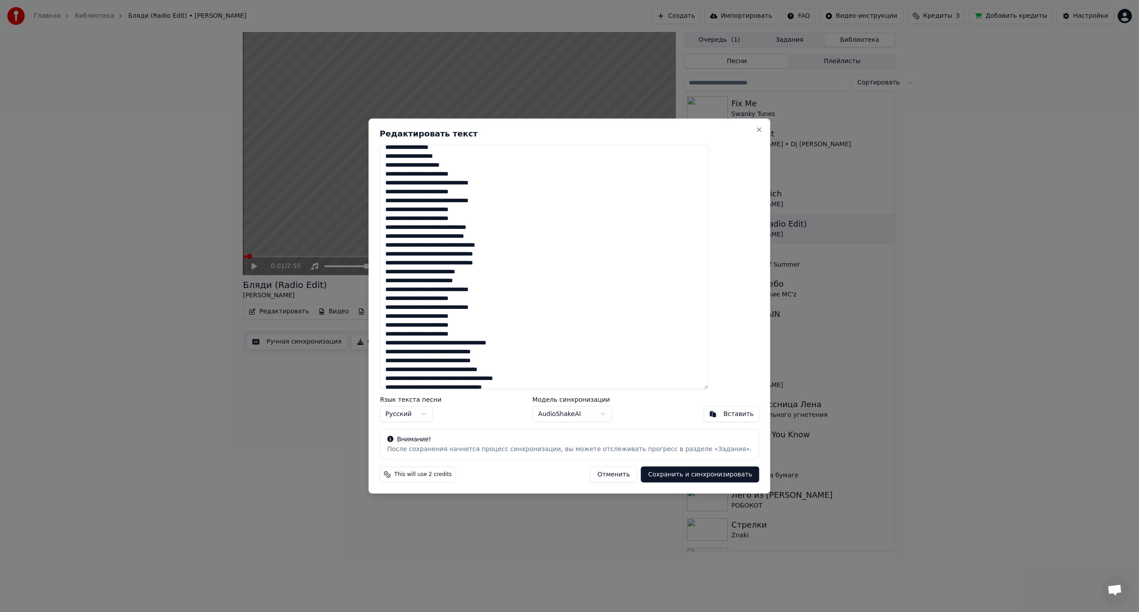
scroll to position [133, 0]
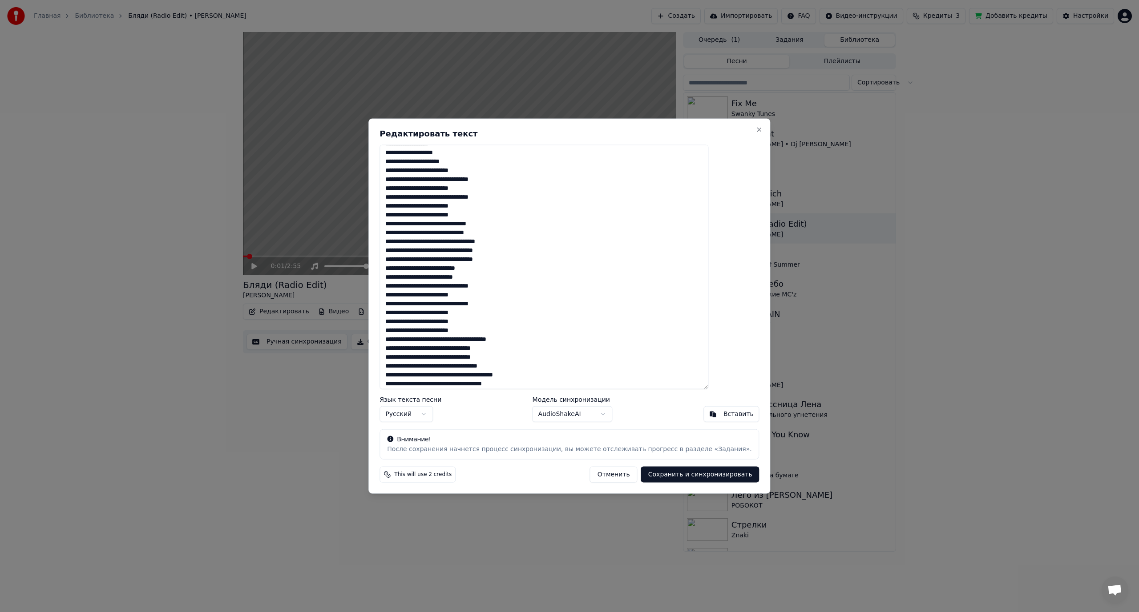
drag, startPoint x: 411, startPoint y: 178, endPoint x: 499, endPoint y: 204, distance: 92.1
click at [499, 204] on textarea at bounding box center [543, 267] width 329 height 245
paste textarea "**********"
click at [476, 205] on textarea at bounding box center [543, 267] width 329 height 245
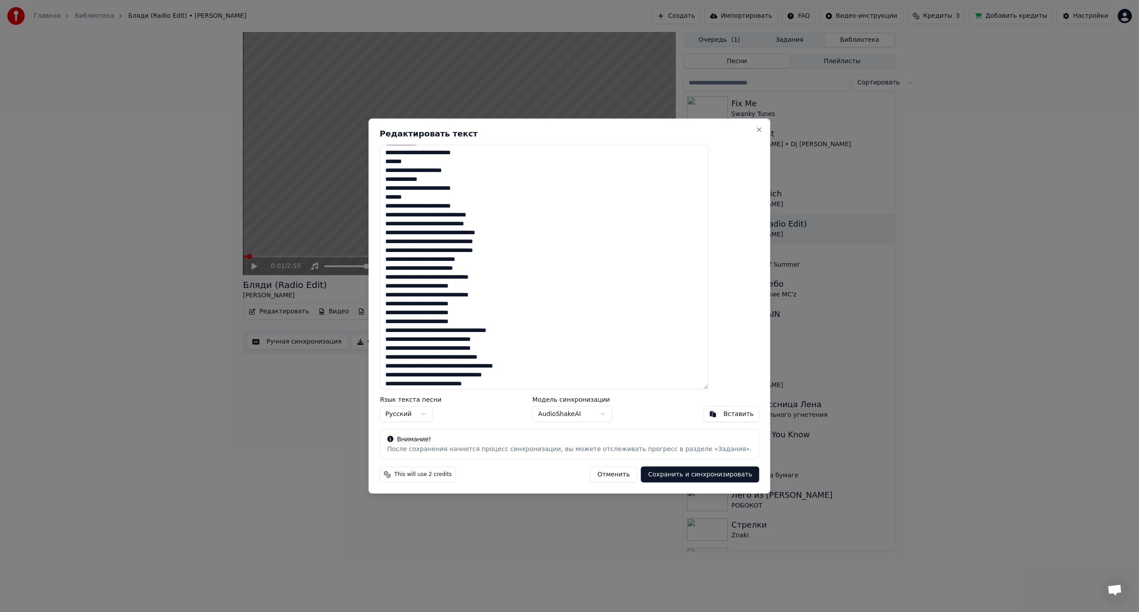
click at [485, 206] on textarea at bounding box center [543, 267] width 329 height 245
click at [468, 230] on textarea at bounding box center [543, 267] width 329 height 245
click at [460, 215] on textarea at bounding box center [543, 267] width 329 height 245
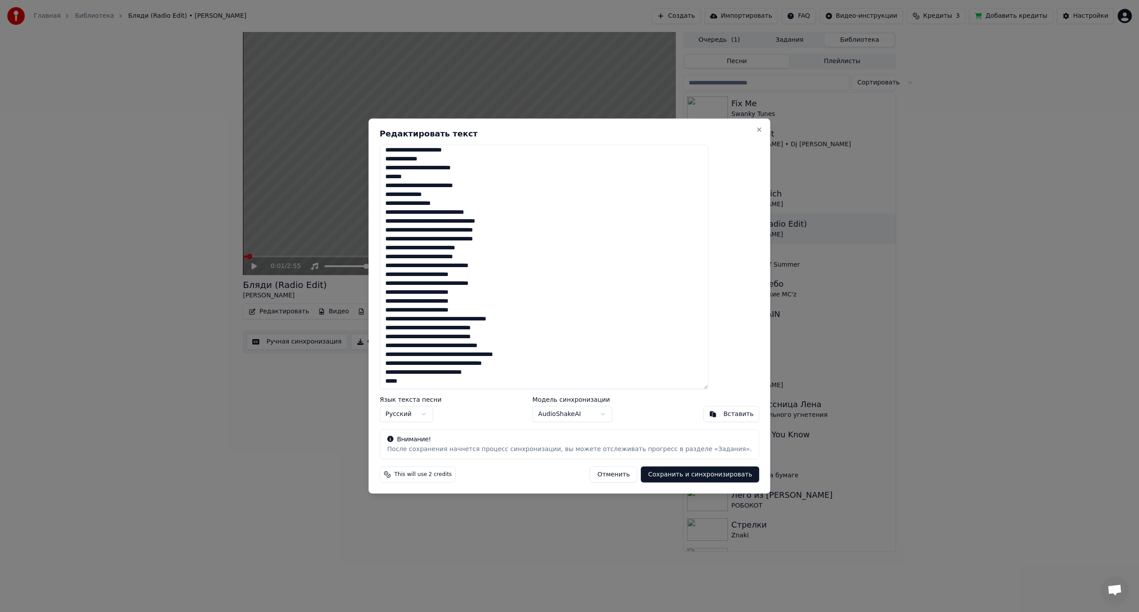
click at [463, 213] on textarea at bounding box center [543, 267] width 329 height 245
click at [506, 221] on textarea at bounding box center [543, 267] width 329 height 245
click at [450, 221] on textarea at bounding box center [543, 267] width 329 height 245
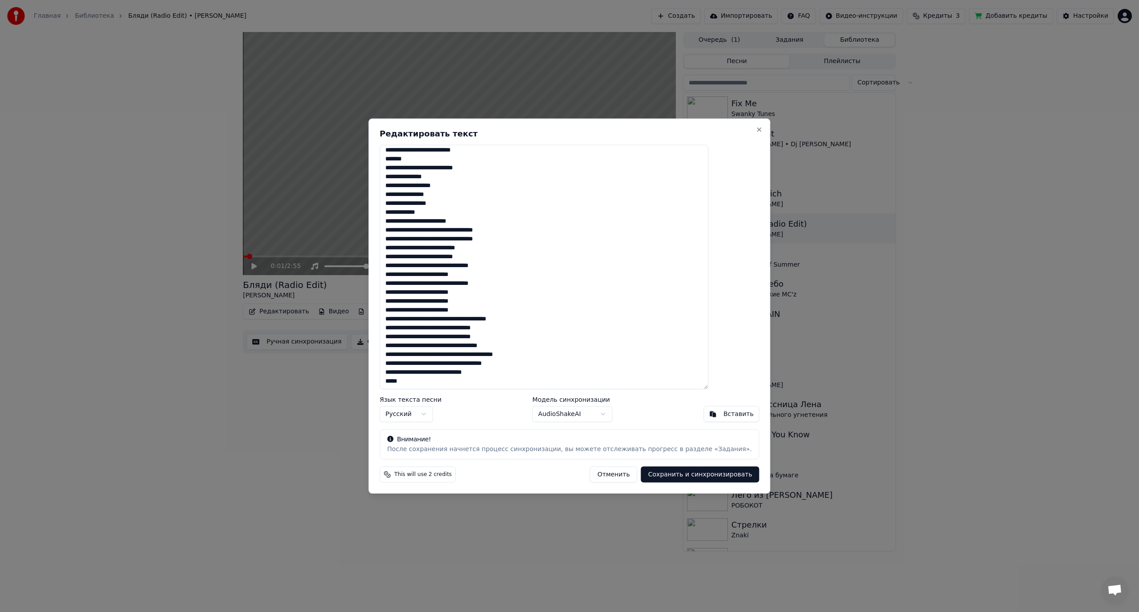
click at [474, 231] on textarea at bounding box center [543, 267] width 329 height 245
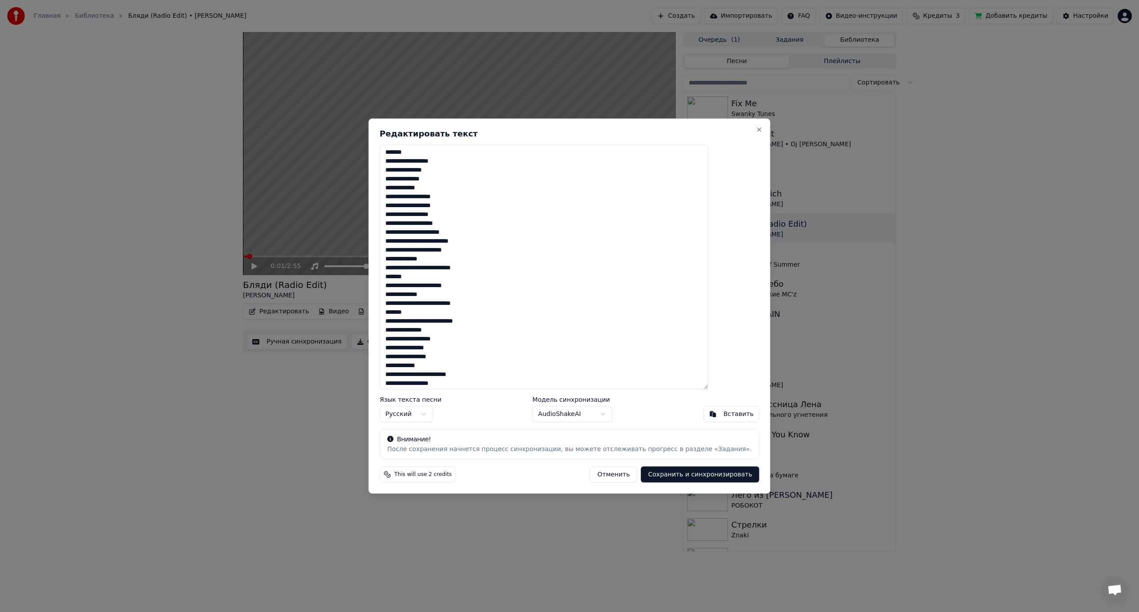
scroll to position [89, 0]
click at [501, 212] on textarea at bounding box center [543, 267] width 329 height 245
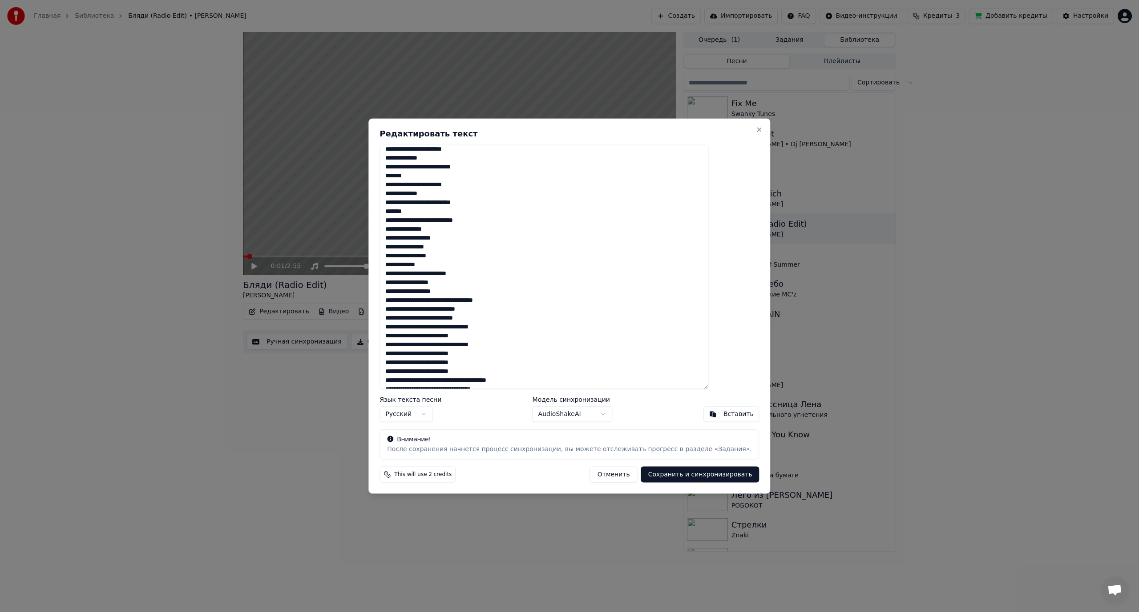
scroll to position [178, 0]
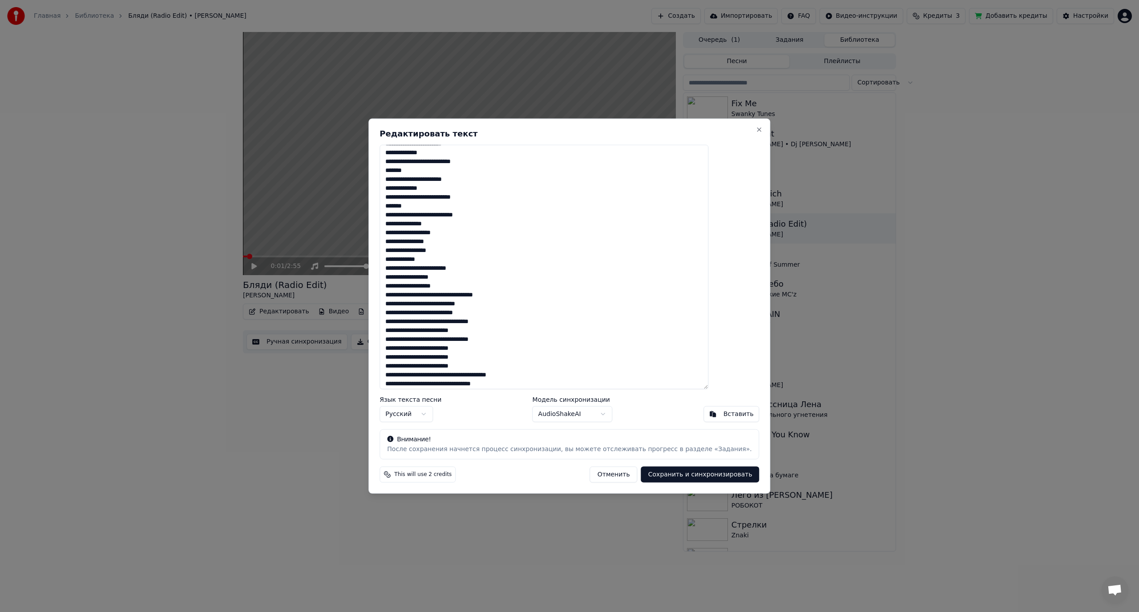
drag, startPoint x: 420, startPoint y: 223, endPoint x: 410, endPoint y: 222, distance: 9.9
click at [410, 222] on textarea at bounding box center [543, 267] width 329 height 245
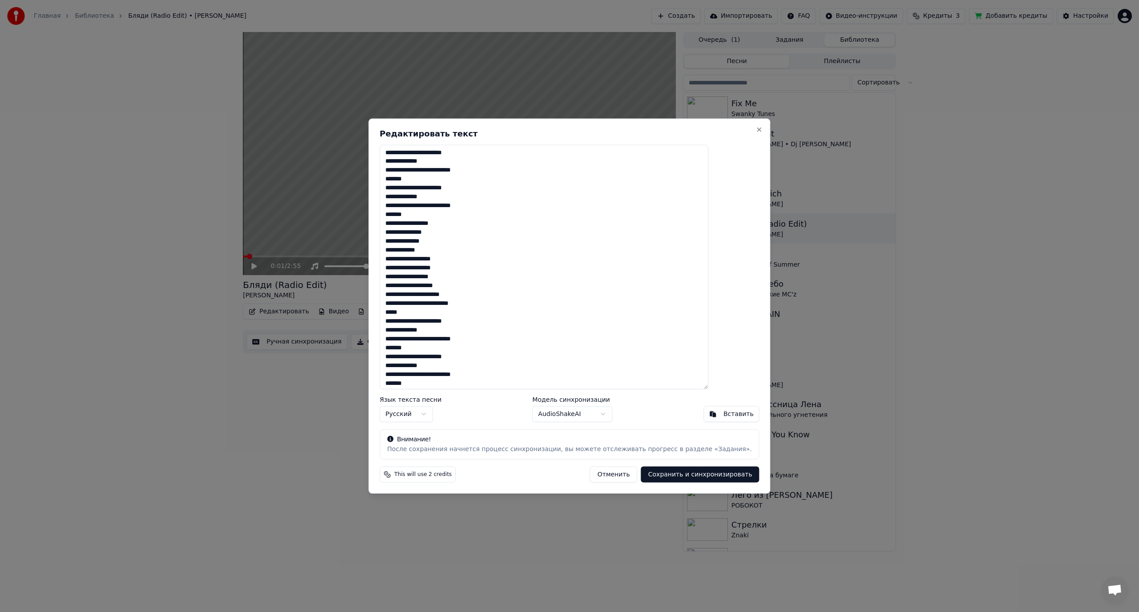
scroll to position [0, 0]
click at [449, 243] on textarea at bounding box center [543, 267] width 329 height 245
drag, startPoint x: 419, startPoint y: 258, endPoint x: 424, endPoint y: 284, distance: 26.3
click at [416, 258] on textarea at bounding box center [543, 267] width 329 height 245
click at [415, 294] on textarea at bounding box center [543, 267] width 329 height 245
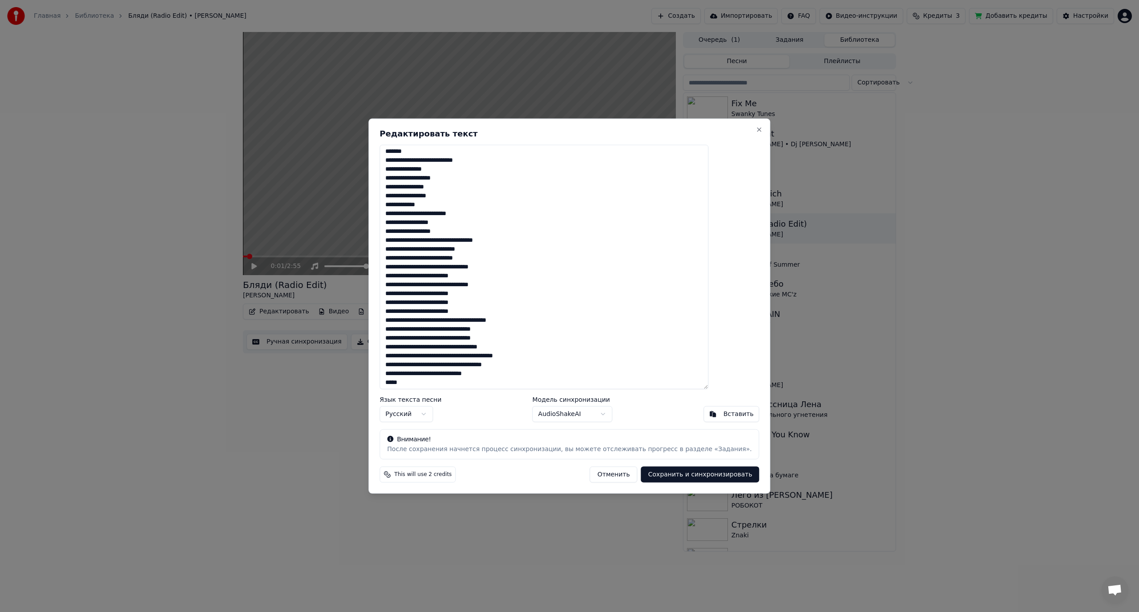
scroll to position [234, 0]
click at [433, 233] on textarea at bounding box center [543, 267] width 329 height 245
click at [430, 232] on textarea at bounding box center [543, 267] width 329 height 245
click at [437, 231] on textarea at bounding box center [543, 267] width 329 height 245
drag, startPoint x: 442, startPoint y: 232, endPoint x: 412, endPoint y: 232, distance: 29.8
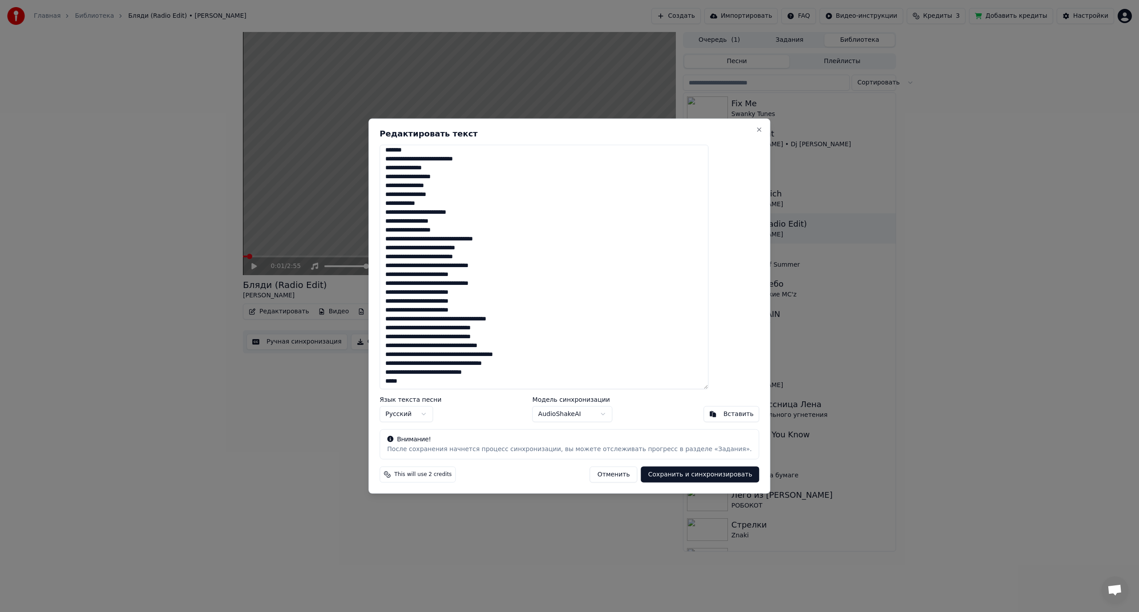
click at [412, 232] on textarea at bounding box center [543, 267] width 329 height 245
click at [455, 229] on textarea at bounding box center [543, 267] width 329 height 245
drag, startPoint x: 451, startPoint y: 240, endPoint x: 460, endPoint y: 240, distance: 8.5
click at [460, 240] on textarea at bounding box center [543, 267] width 329 height 245
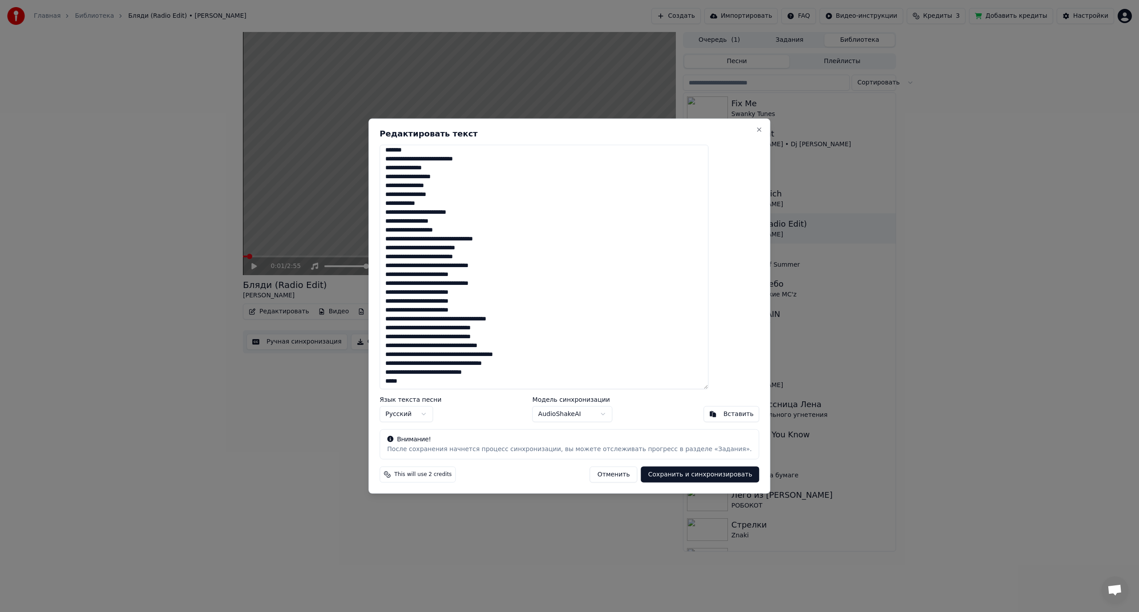
click at [469, 241] on textarea at bounding box center [543, 267] width 329 height 245
click at [472, 239] on textarea at bounding box center [543, 267] width 329 height 245
click at [444, 258] on textarea at bounding box center [543, 267] width 329 height 245
click at [479, 255] on textarea at bounding box center [543, 267] width 329 height 245
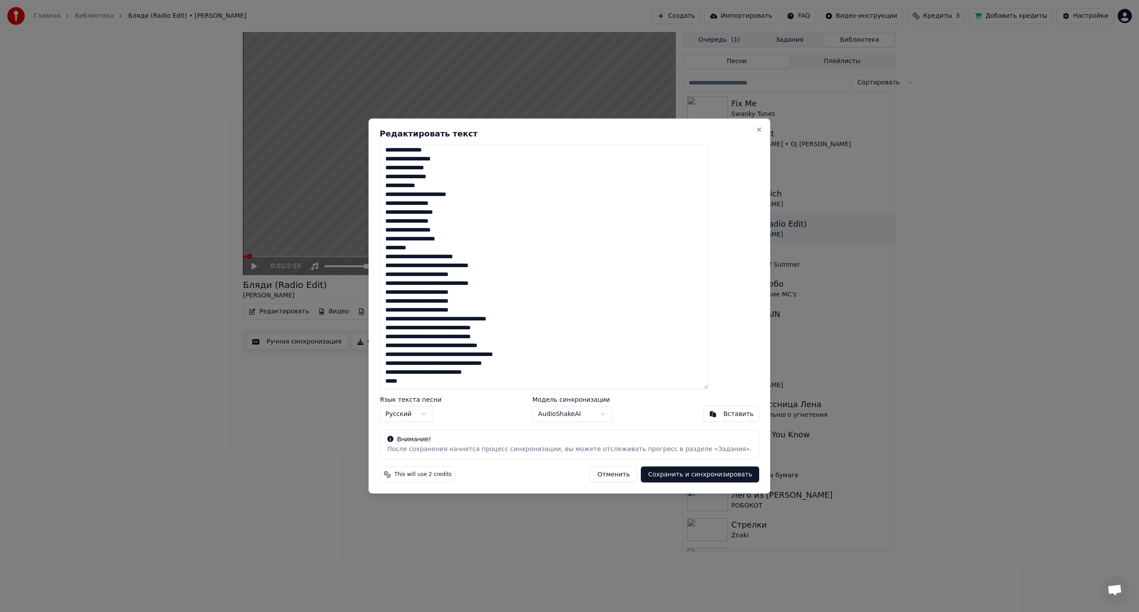
drag, startPoint x: 492, startPoint y: 257, endPoint x: 412, endPoint y: 260, distance: 79.7
click at [412, 260] on textarea at bounding box center [543, 267] width 329 height 245
drag, startPoint x: 411, startPoint y: 274, endPoint x: 496, endPoint y: 302, distance: 89.9
click at [496, 302] on textarea at bounding box center [543, 267] width 329 height 245
paste textarea "**********"
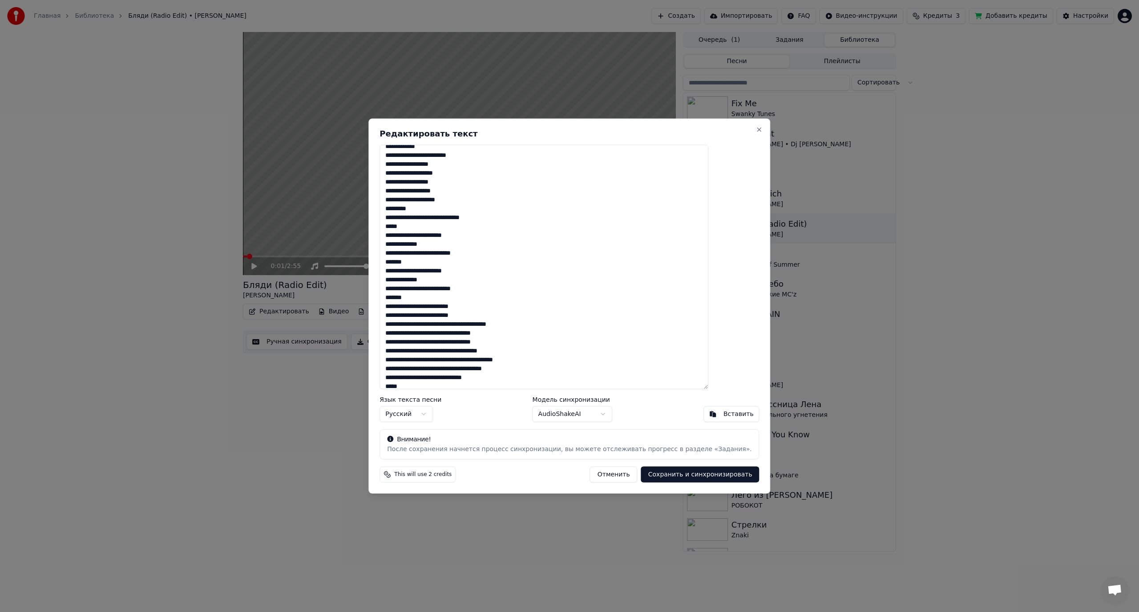
scroll to position [296, 0]
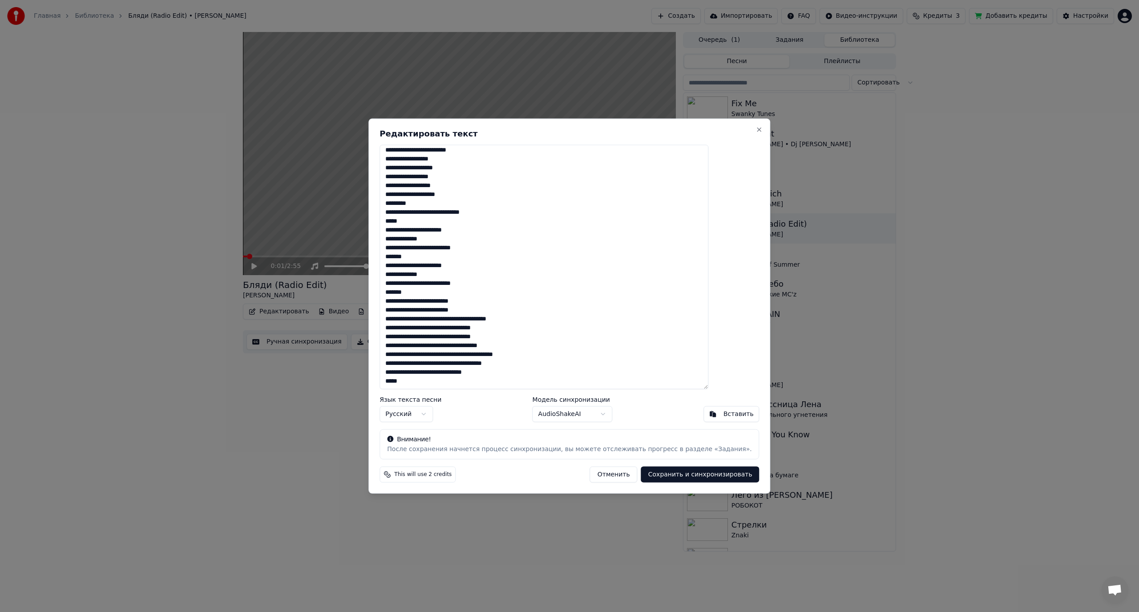
drag, startPoint x: 467, startPoint y: 302, endPoint x: 472, endPoint y: 302, distance: 4.9
click at [472, 302] on textarea at bounding box center [543, 267] width 329 height 245
click at [437, 310] on textarea at bounding box center [543, 267] width 329 height 245
click at [496, 310] on textarea at bounding box center [543, 267] width 329 height 245
click at [487, 319] on textarea at bounding box center [543, 267] width 329 height 245
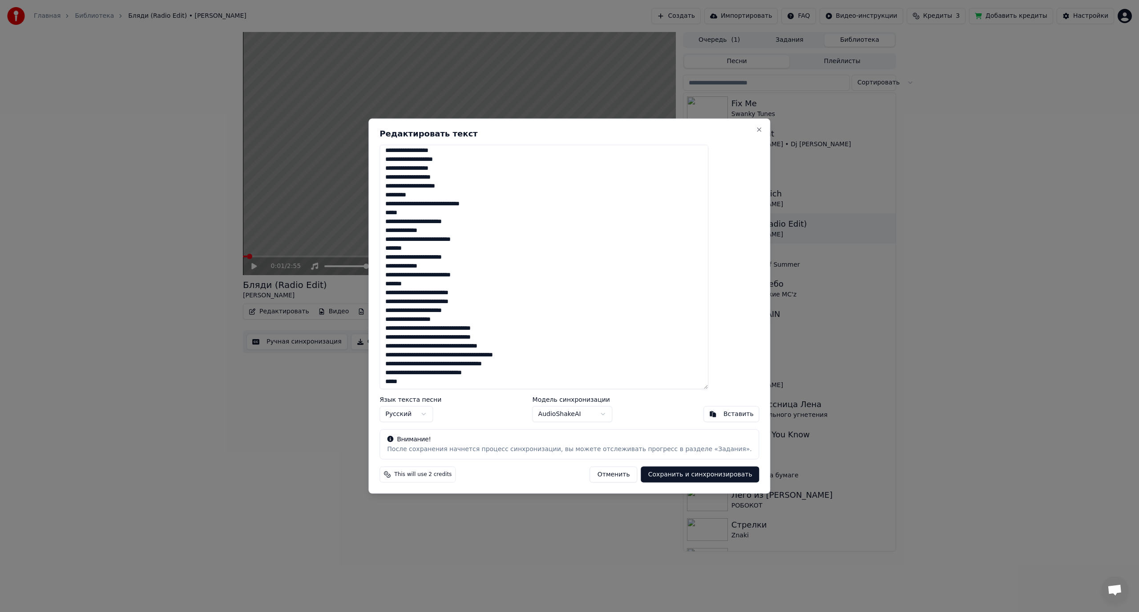
scroll to position [305, 0]
drag, startPoint x: 454, startPoint y: 318, endPoint x: 459, endPoint y: 319, distance: 4.5
click at [459, 319] on textarea at bounding box center [543, 267] width 329 height 245
click at [479, 326] on textarea at bounding box center [543, 267] width 329 height 245
click at [414, 338] on textarea at bounding box center [543, 267] width 329 height 245
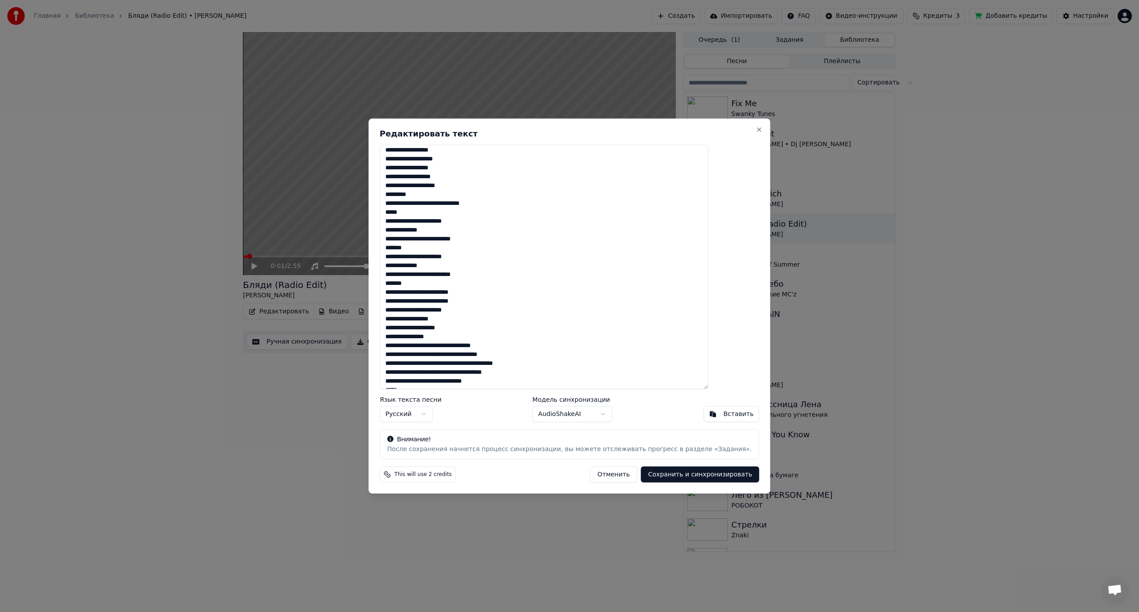
scroll to position [314, 0]
click at [473, 337] on textarea at bounding box center [543, 267] width 329 height 245
drag, startPoint x: 419, startPoint y: 345, endPoint x: 442, endPoint y: 346, distance: 22.7
click at [442, 346] on textarea at bounding box center [543, 267] width 329 height 245
drag, startPoint x: 434, startPoint y: 355, endPoint x: 452, endPoint y: 355, distance: 18.2
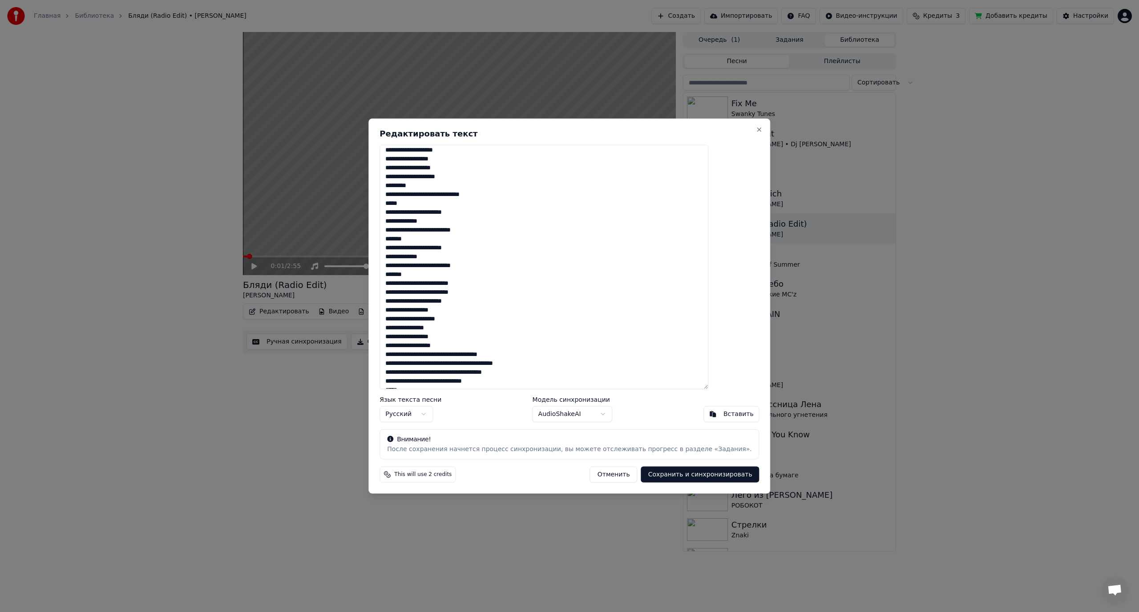
click at [452, 355] on textarea at bounding box center [543, 267] width 329 height 245
click at [490, 354] on textarea at bounding box center [543, 267] width 329 height 245
click at [489, 356] on textarea at bounding box center [543, 267] width 329 height 245
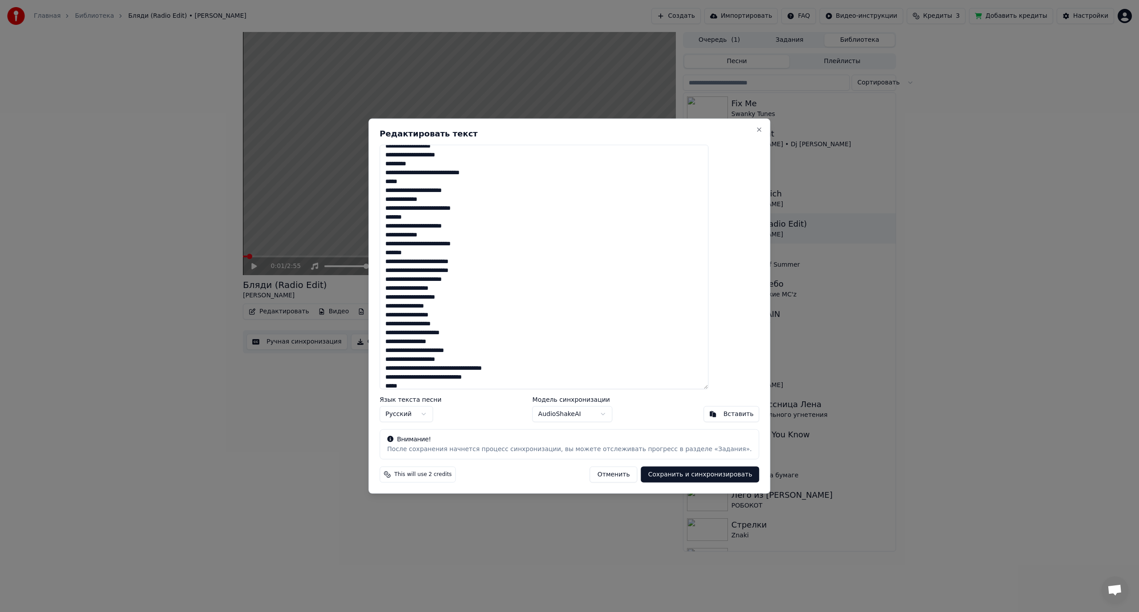
scroll to position [341, 0]
click at [486, 364] on textarea at bounding box center [543, 267] width 329 height 245
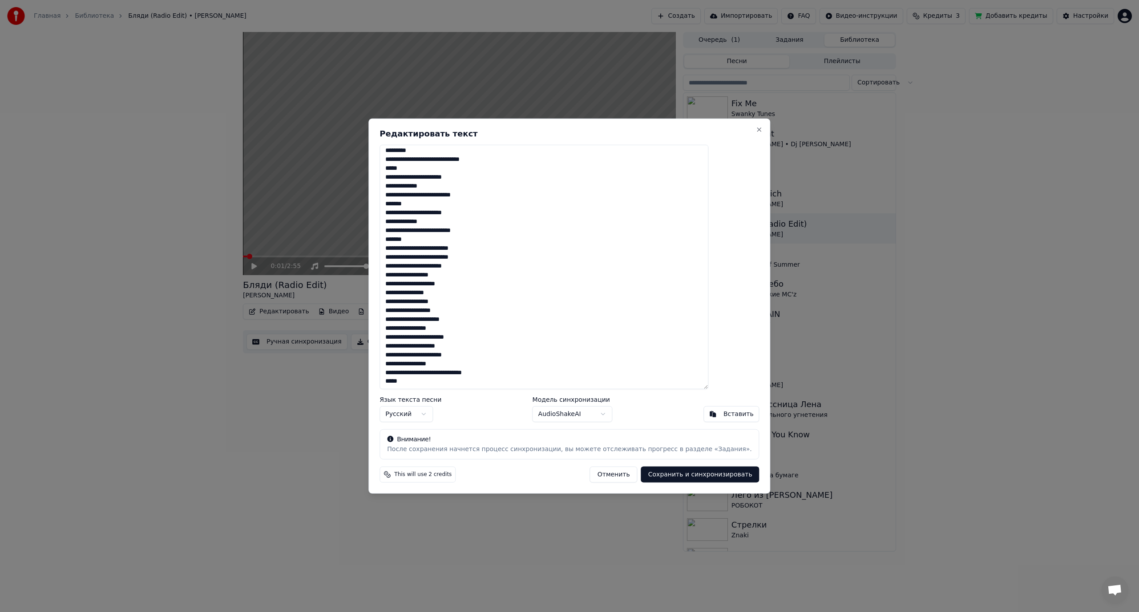
scroll to position [350, 0]
drag, startPoint x: 435, startPoint y: 383, endPoint x: 412, endPoint y: 373, distance: 25.7
click at [412, 373] on textarea at bounding box center [543, 267] width 329 height 245
paste textarea "**********"
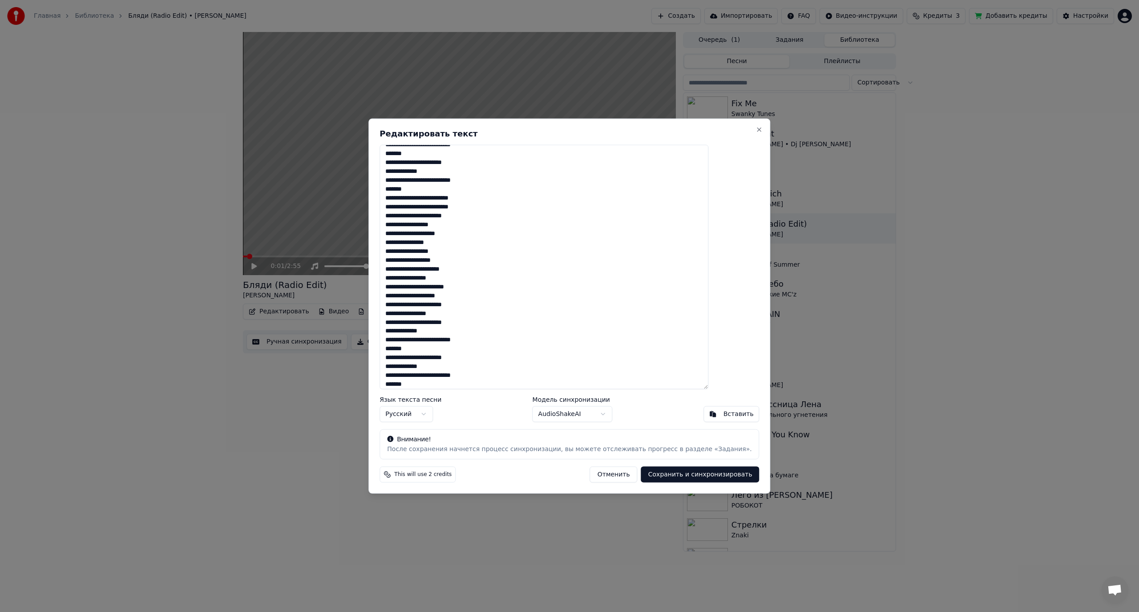
scroll to position [403, 0]
drag, startPoint x: 410, startPoint y: 339, endPoint x: 448, endPoint y: 385, distance: 59.7
click at [448, 385] on textarea at bounding box center [543, 267] width 329 height 245
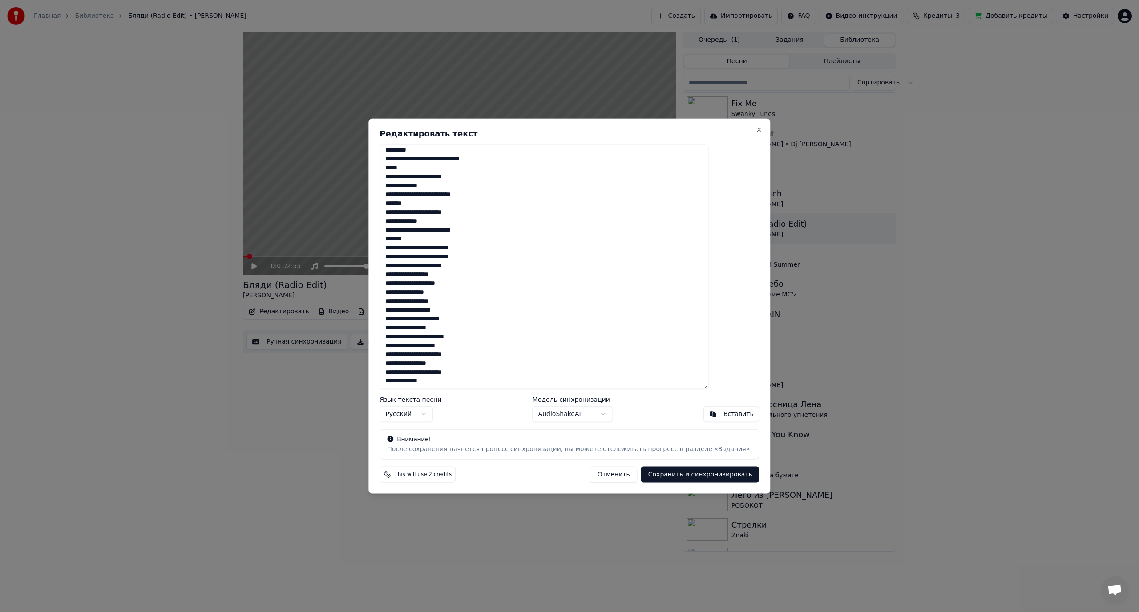
scroll to position [350, 0]
drag, startPoint x: 470, startPoint y: 372, endPoint x: 482, endPoint y: 373, distance: 11.6
click at [482, 373] on textarea at bounding box center [543, 267] width 329 height 245
drag, startPoint x: 468, startPoint y: 382, endPoint x: 404, endPoint y: 383, distance: 64.1
click at [404, 383] on div "Редактировать текст Язык текста песни Русский Модель синхронизации AudioShakeAI…" at bounding box center [569, 306] width 402 height 376
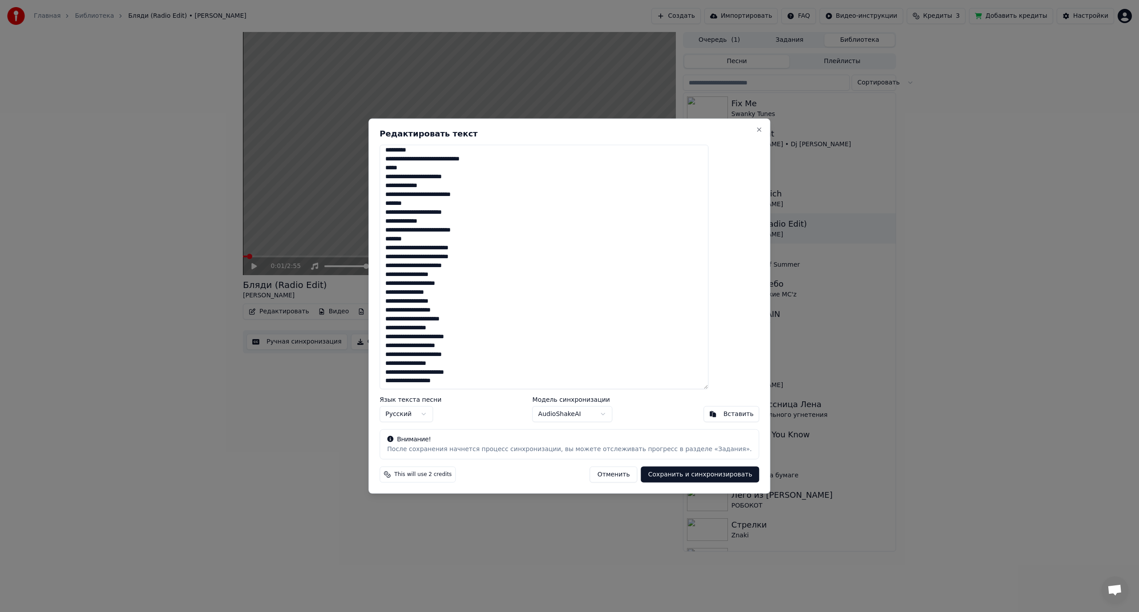
scroll to position [358, 0]
type textarea "**********"
click at [673, 474] on button "Сохранить и синхронизировать" at bounding box center [700, 475] width 118 height 16
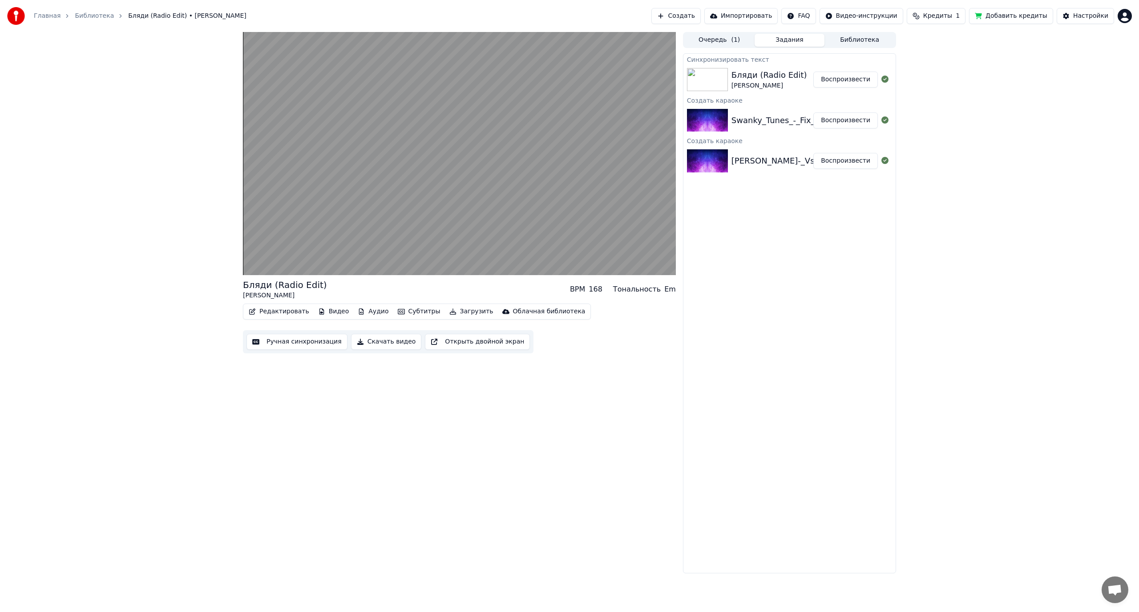
click at [922, 292] on div "Бляди (Radio Edit) Настасья Самбурская BPM 168 Тональность Em Редактировать Вид…" at bounding box center [569, 303] width 1139 height 542
click at [436, 199] on video at bounding box center [459, 153] width 433 height 243
click at [436, 197] on video at bounding box center [459, 153] width 433 height 243
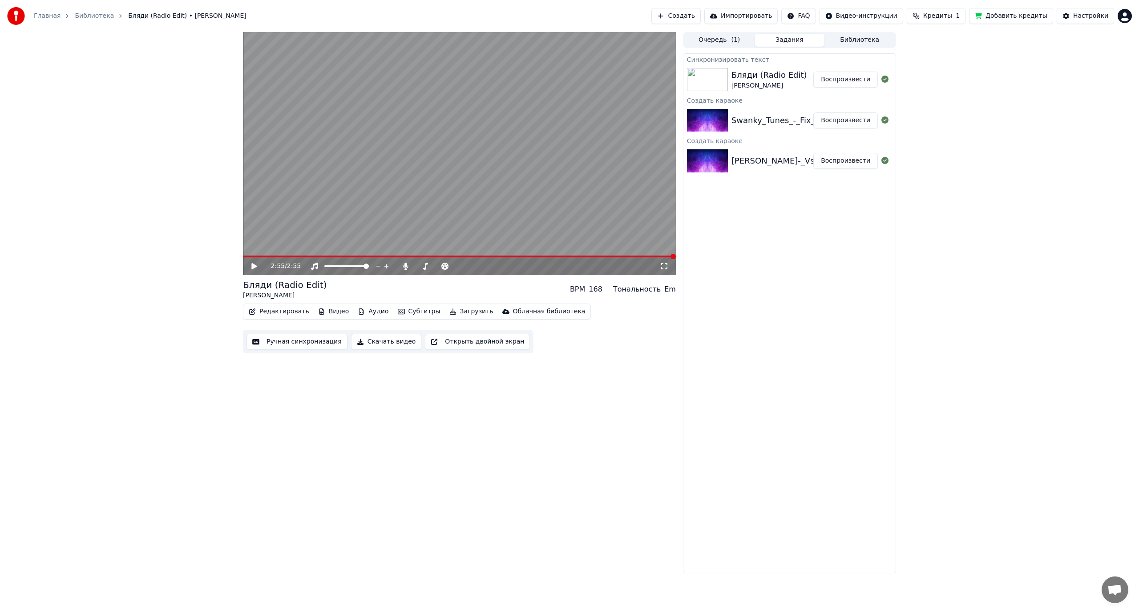
click at [1126, 13] on html "Главная Библиотека Бляди (Radio Edit) • Настасья Самбурская Создать Импортирова…" at bounding box center [569, 306] width 1139 height 612
click at [1064, 98] on span "Выйти" at bounding box center [1062, 102] width 21 height 9
